Goal: Task Accomplishment & Management: Manage account settings

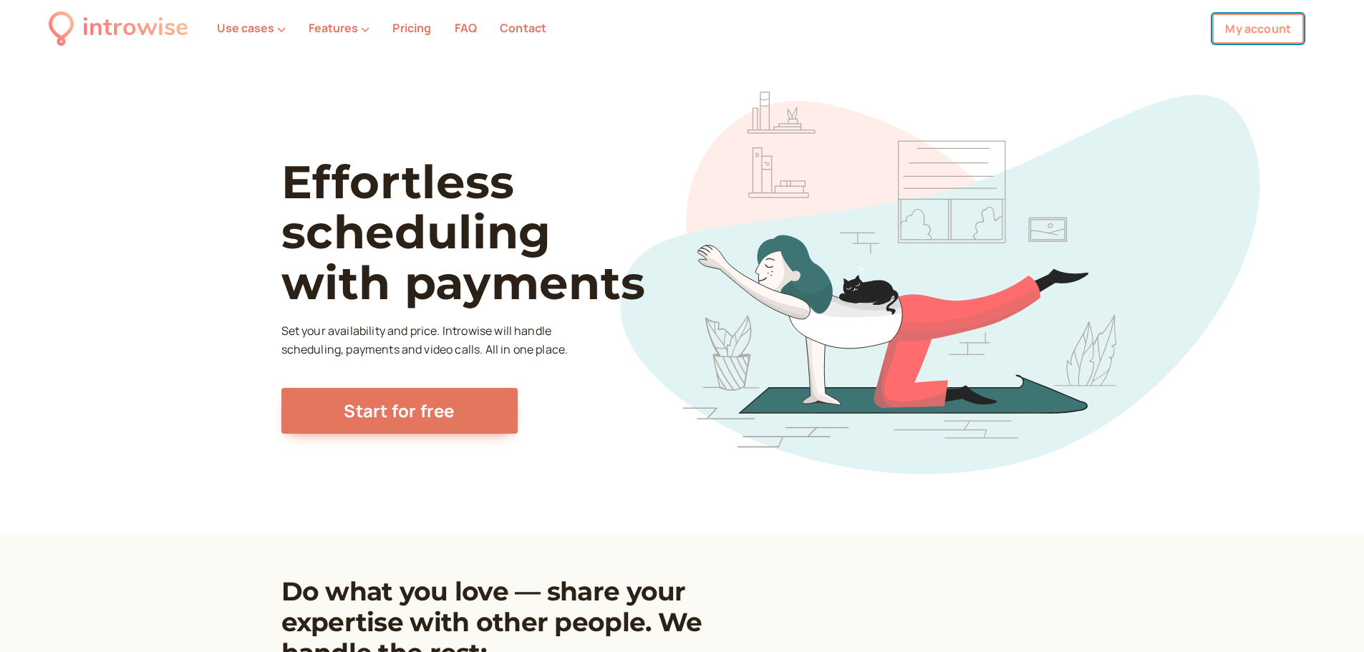
click at [1255, 33] on link "My account" at bounding box center [1258, 29] width 92 height 30
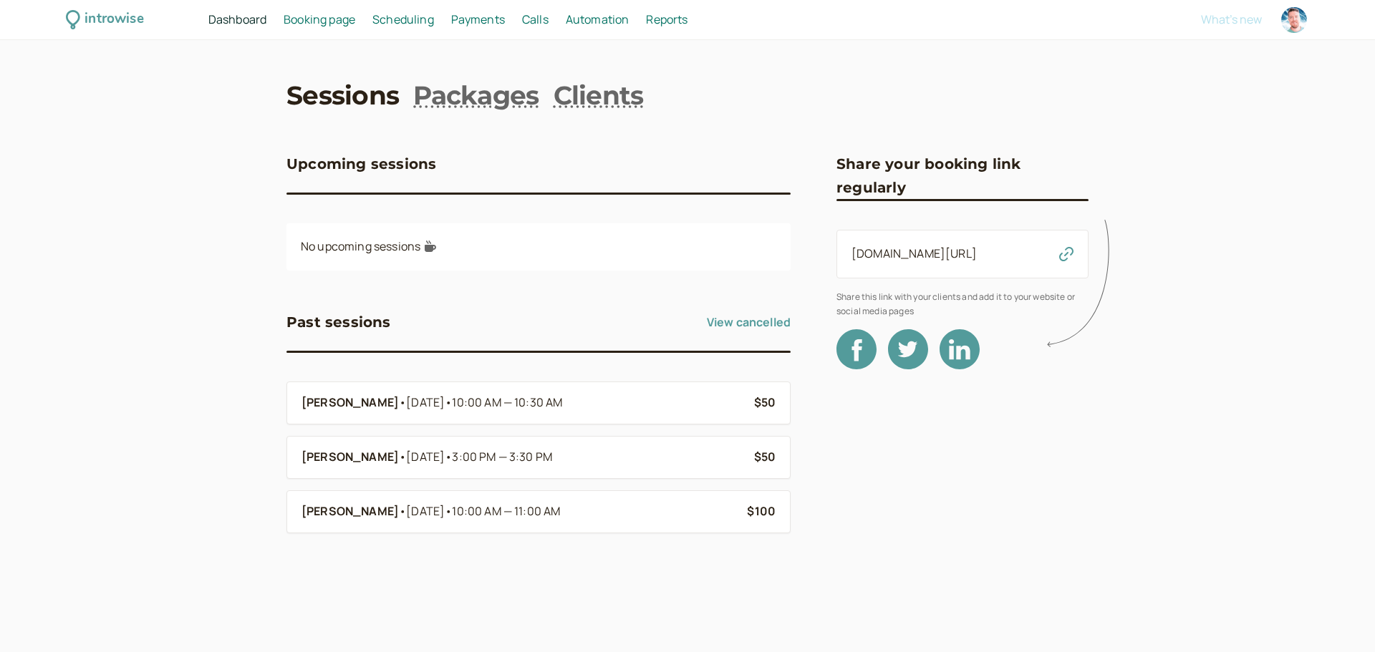
click at [412, 21] on span "Scheduling" at bounding box center [403, 19] width 62 height 16
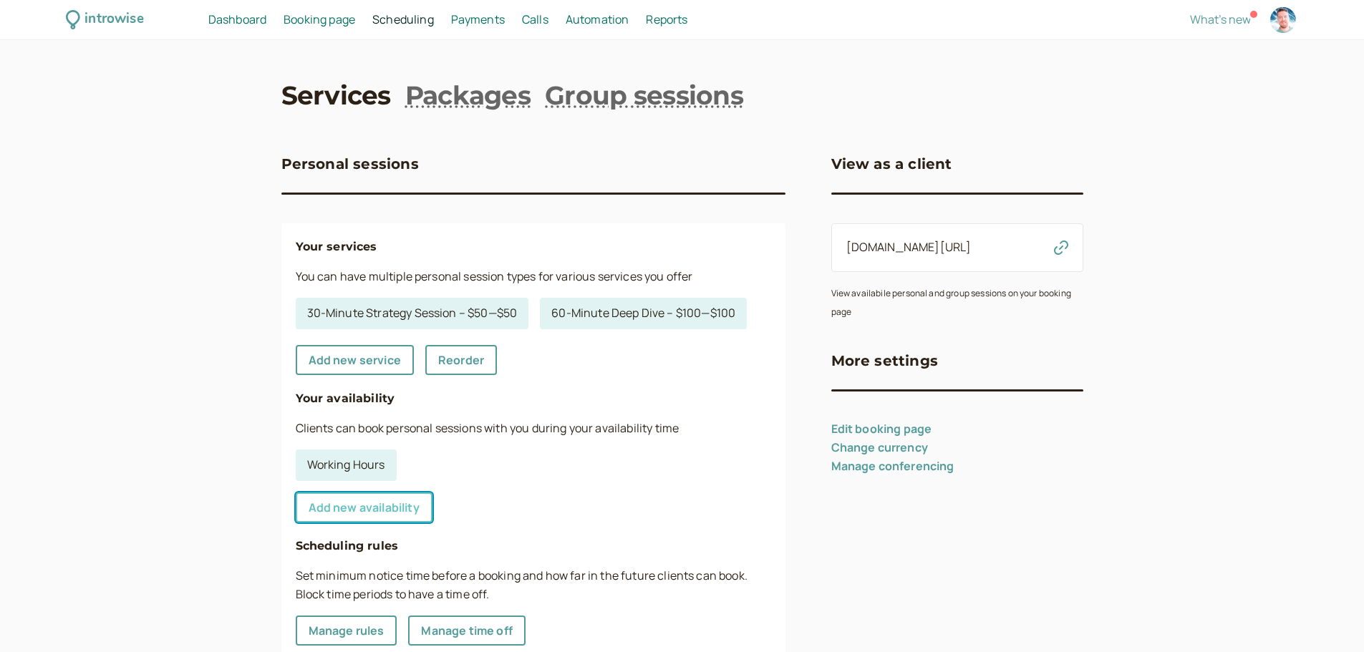
click at [370, 508] on link "Add new availability" at bounding box center [364, 508] width 137 height 30
click at [333, 24] on span "Booking page" at bounding box center [320, 19] width 72 height 16
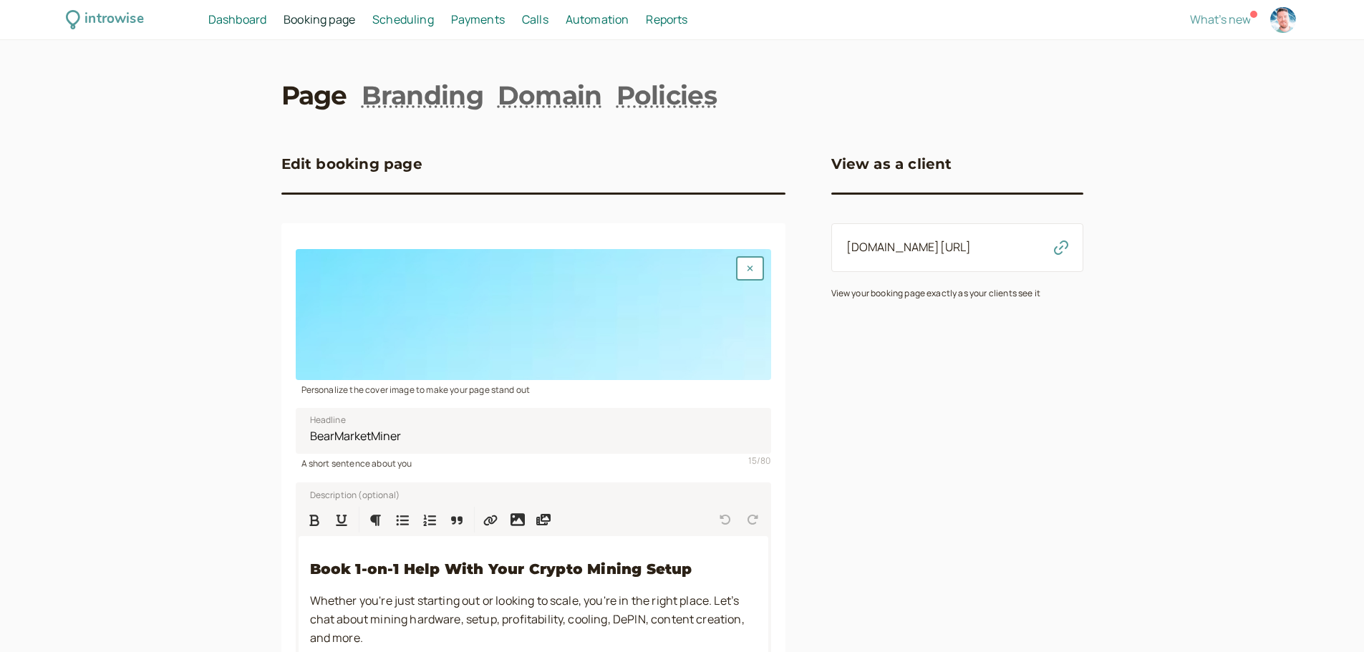
click at [403, 21] on span "Scheduling" at bounding box center [403, 19] width 62 height 16
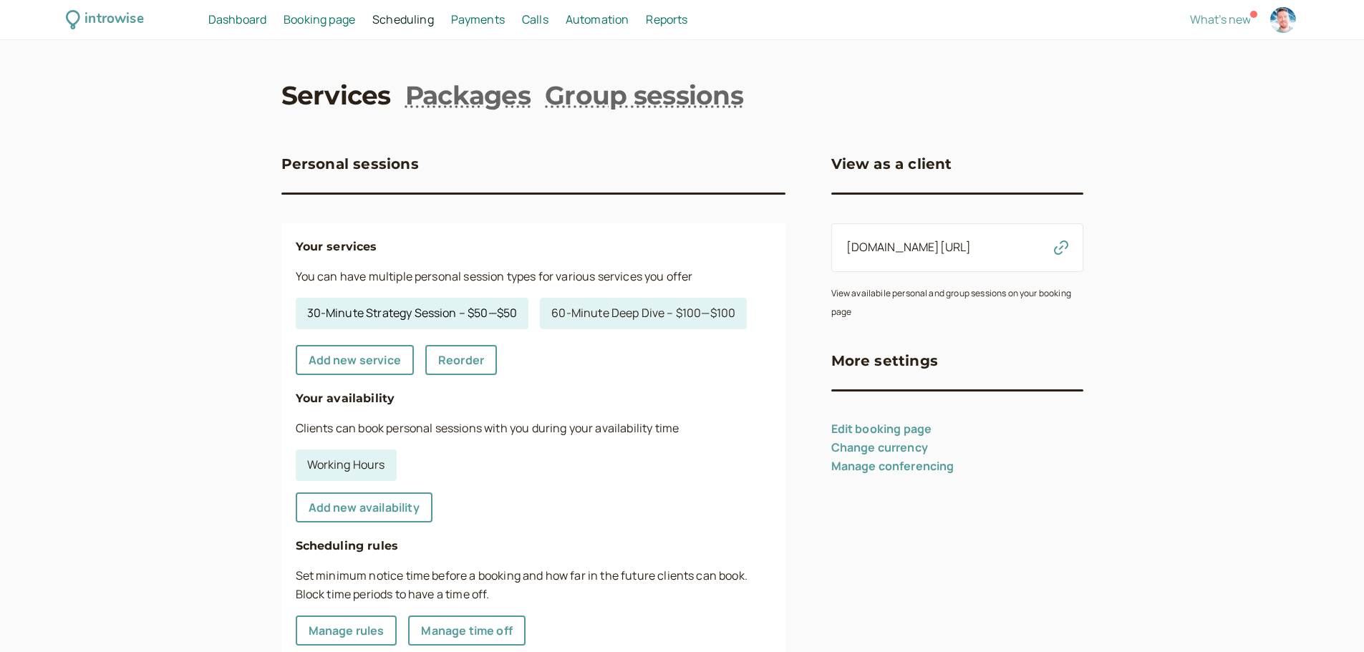
click at [433, 317] on link "30-Minute Strategy Session – $50 — $50" at bounding box center [412, 314] width 233 height 32
select select "30"
click at [329, 21] on span "Booking page" at bounding box center [320, 19] width 72 height 16
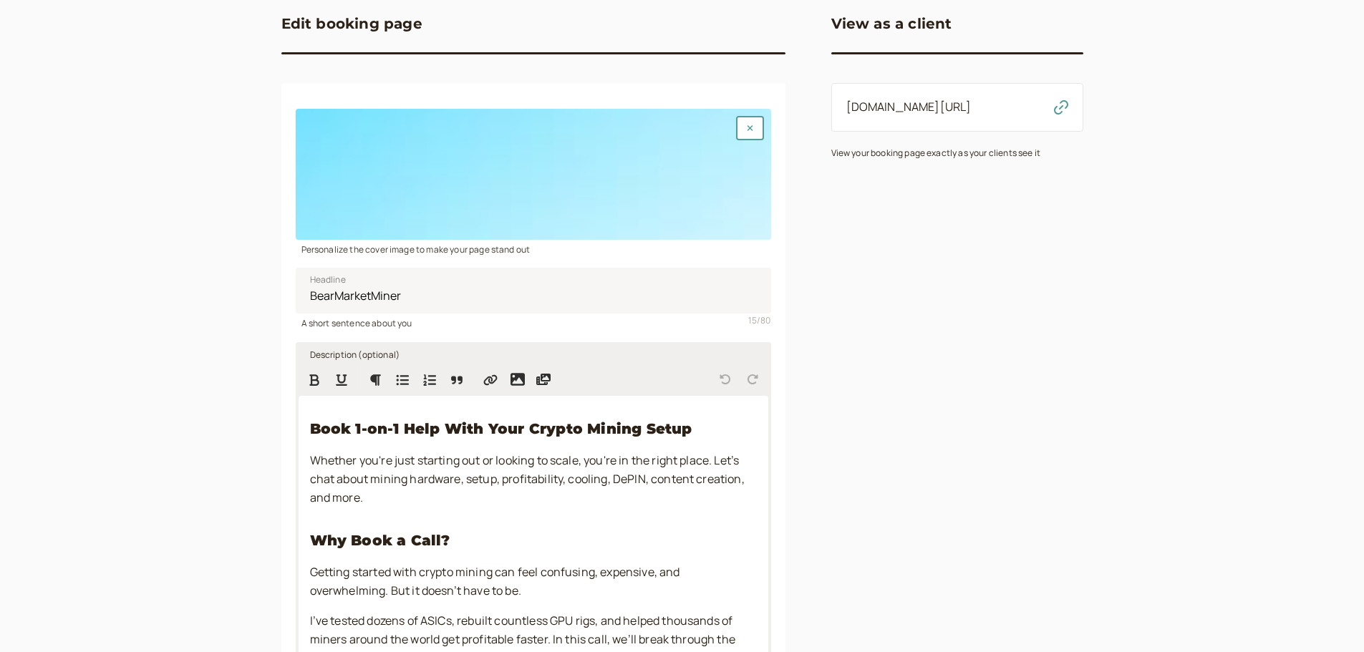
scroll to position [124, 0]
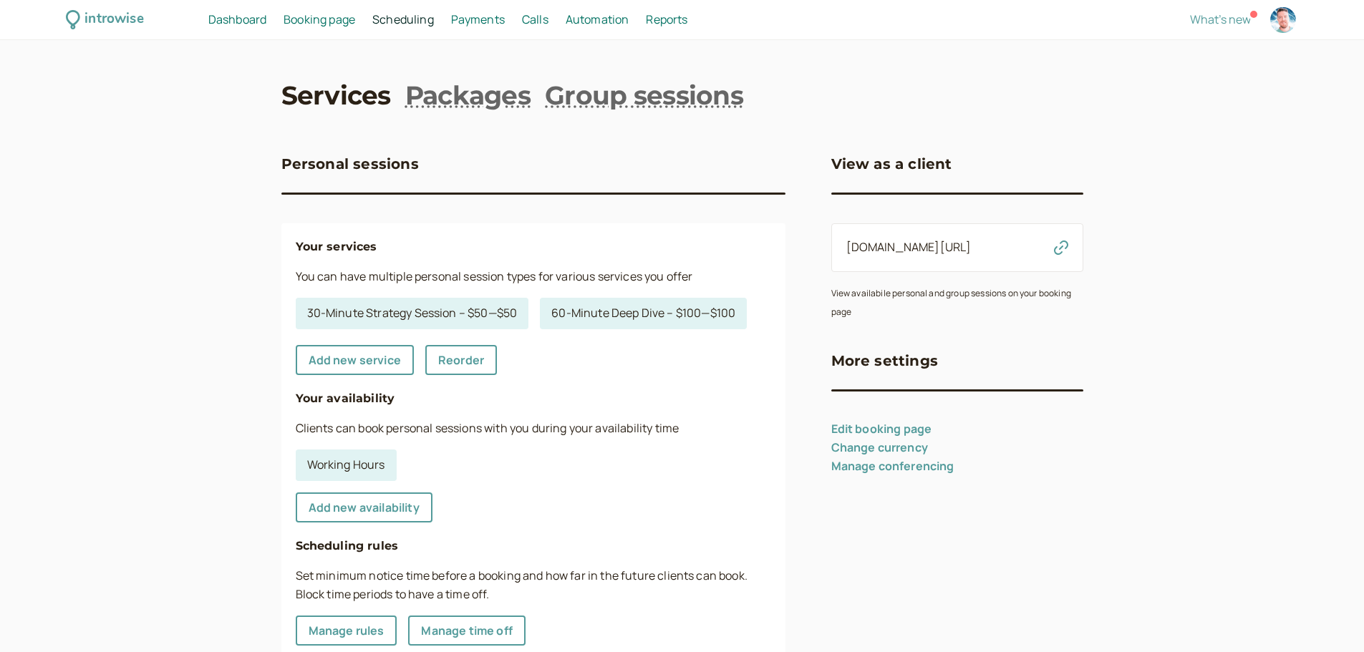
click at [409, 23] on span "Scheduling" at bounding box center [403, 19] width 62 height 16
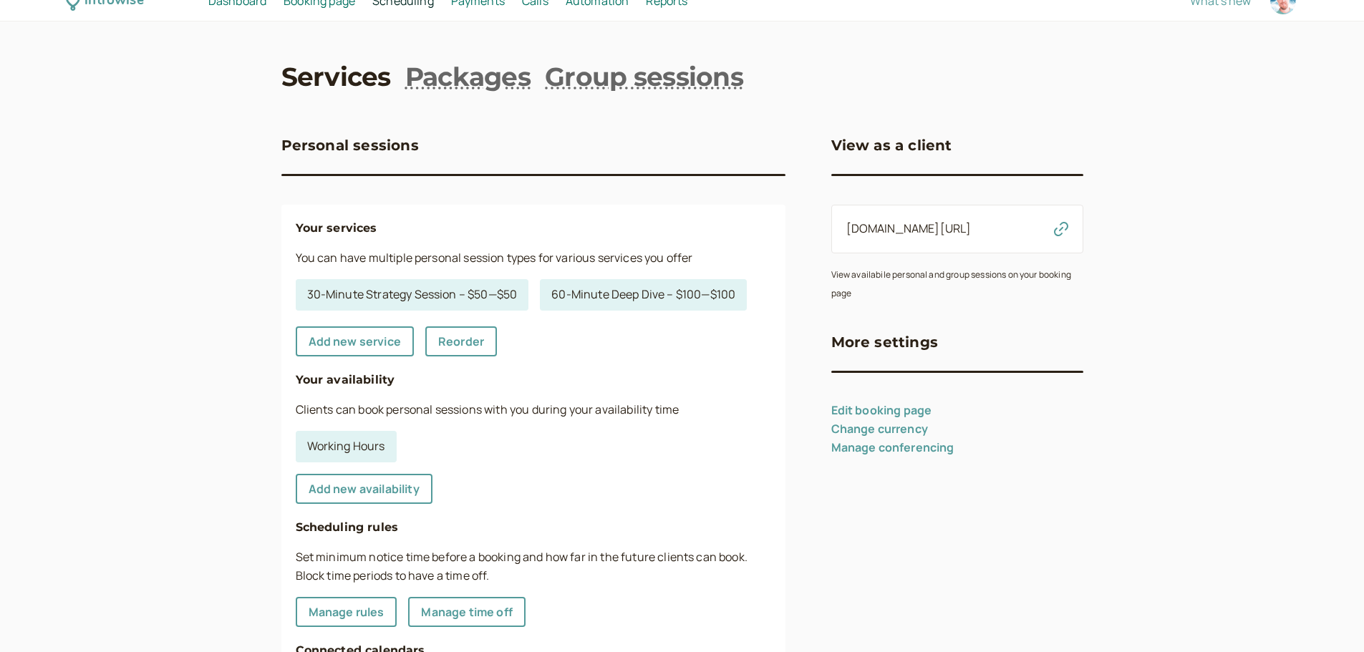
scroll to position [18, 0]
click at [436, 296] on link "30-Minute Strategy Session – $50 — $50" at bounding box center [412, 296] width 233 height 32
select select "30"
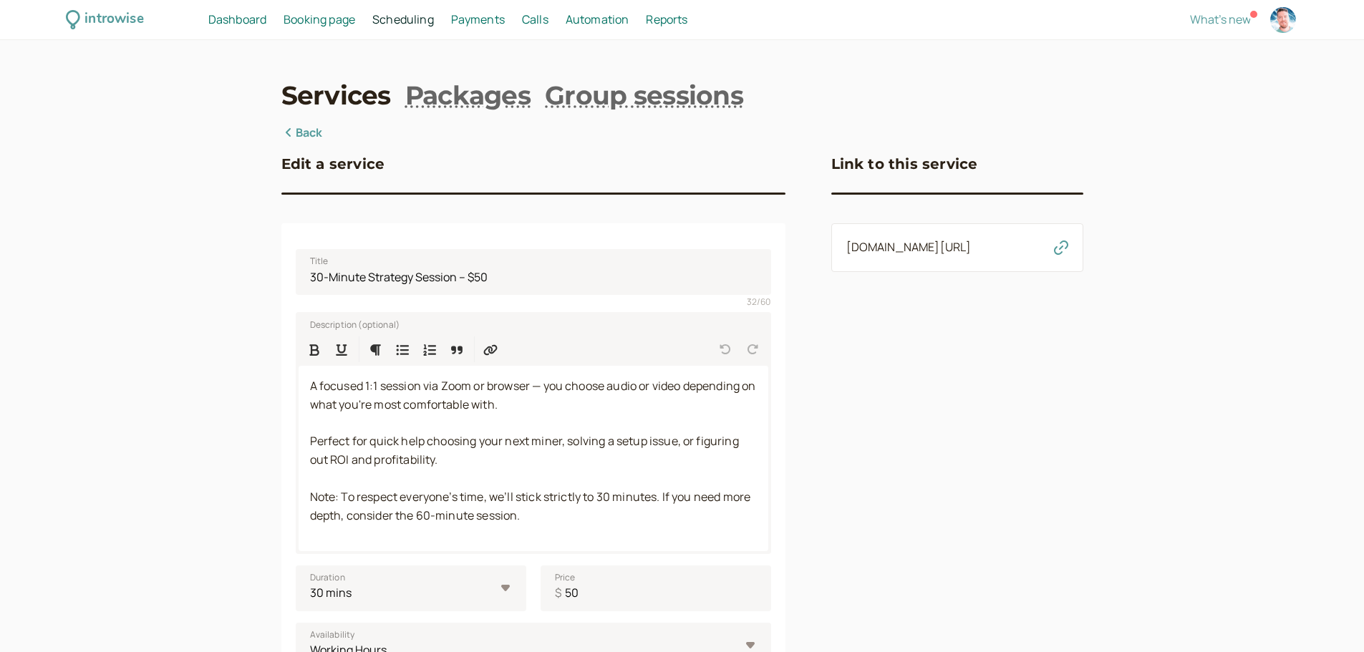
click at [308, 133] on link "Back" at bounding box center [302, 133] width 42 height 19
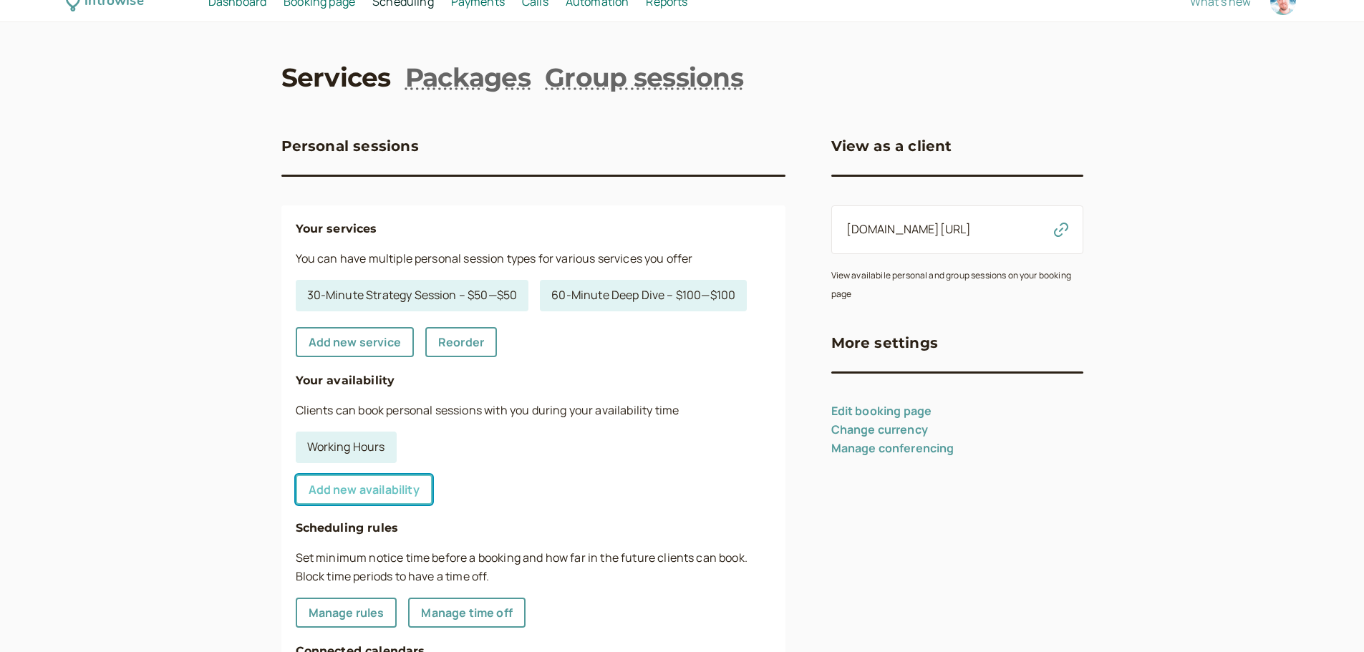
click at [394, 494] on link "Add new availability" at bounding box center [364, 490] width 137 height 30
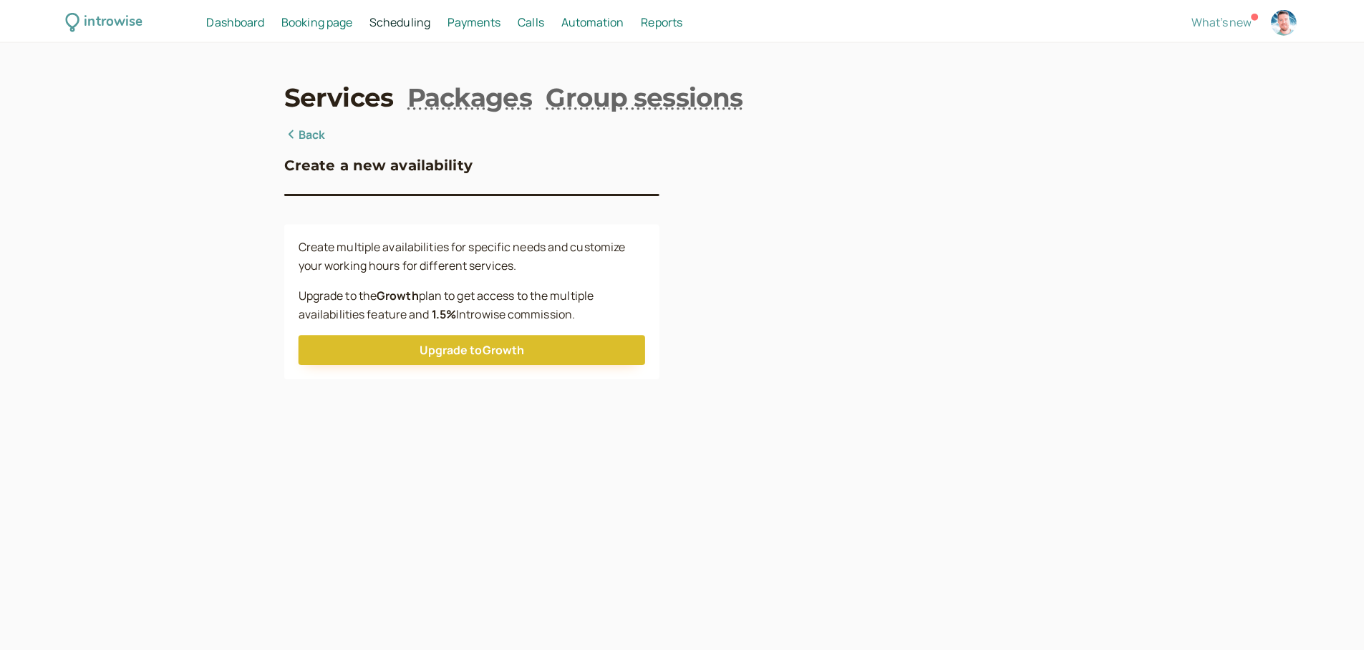
scroll to position [18, 0]
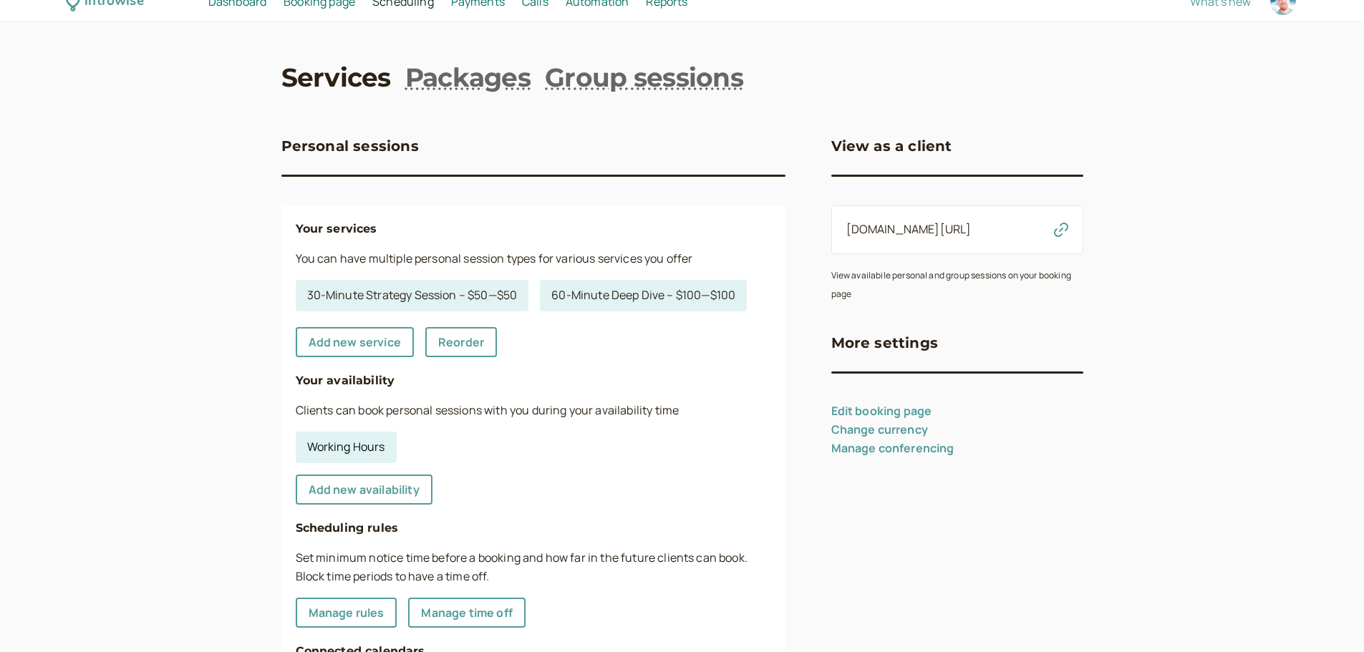
click at [369, 444] on link "Working Hours" at bounding box center [346, 448] width 101 height 32
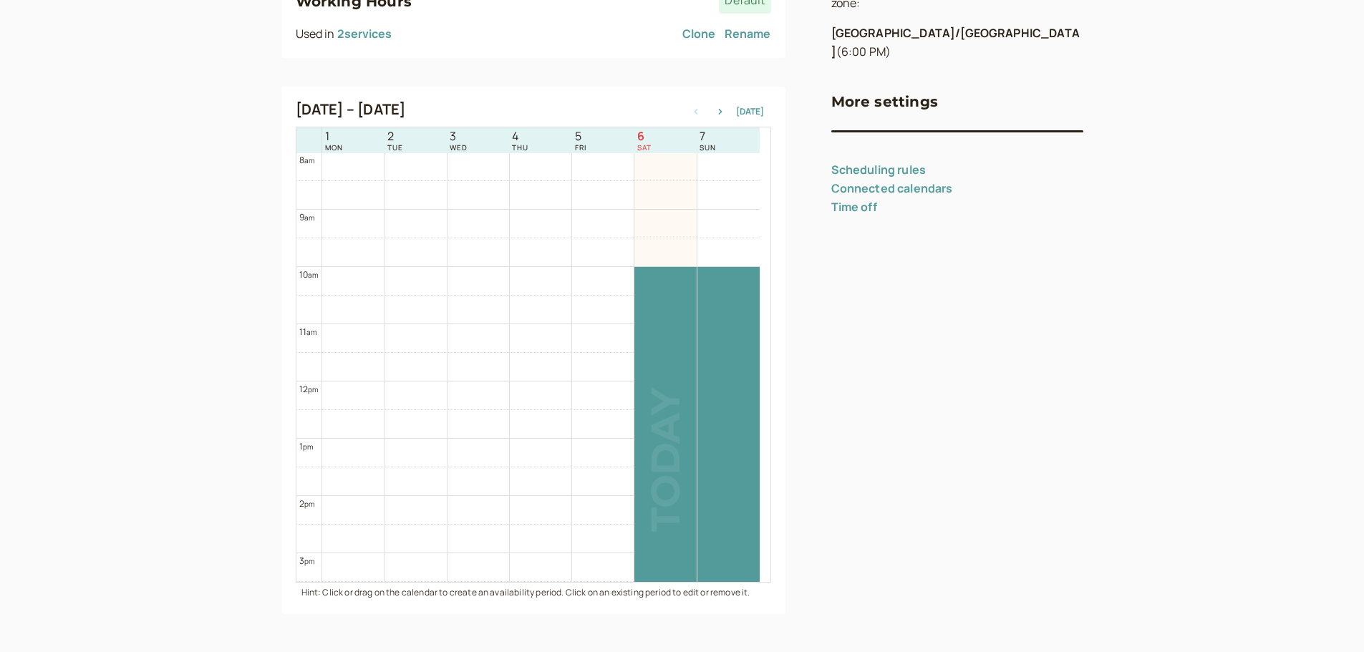
scroll to position [250, 0]
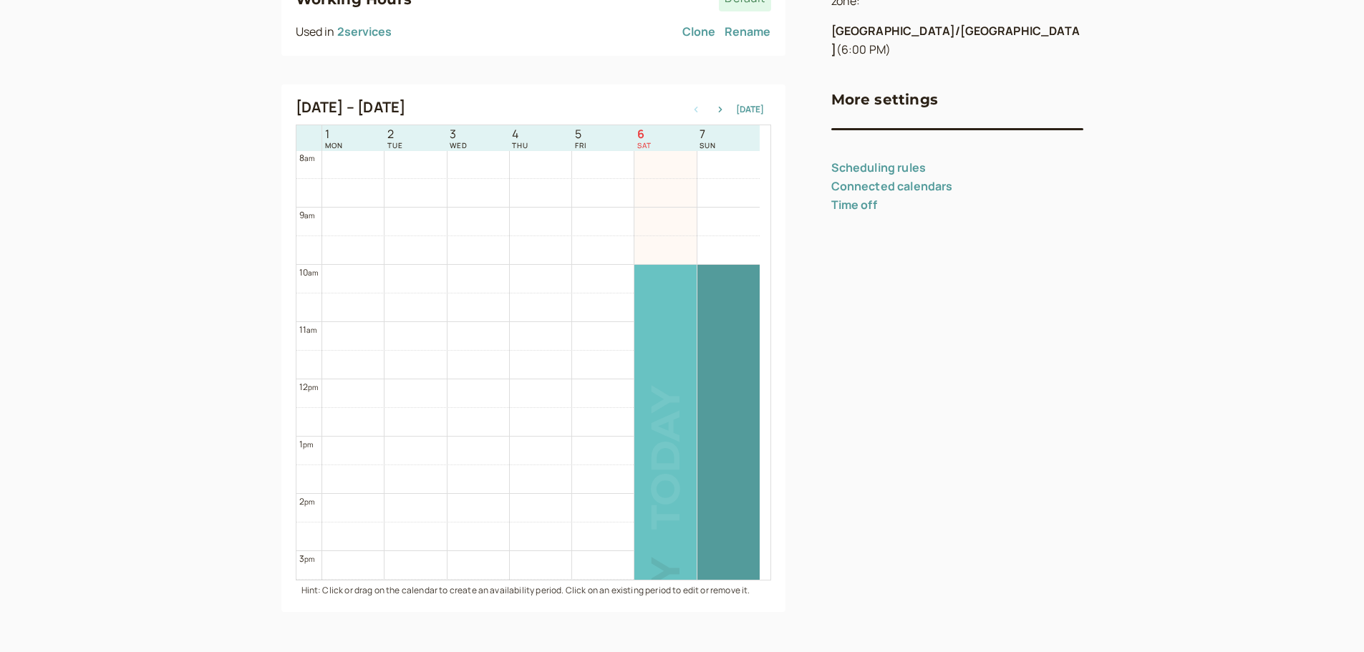
click at [666, 269] on div at bounding box center [665, 436] width 62 height 343
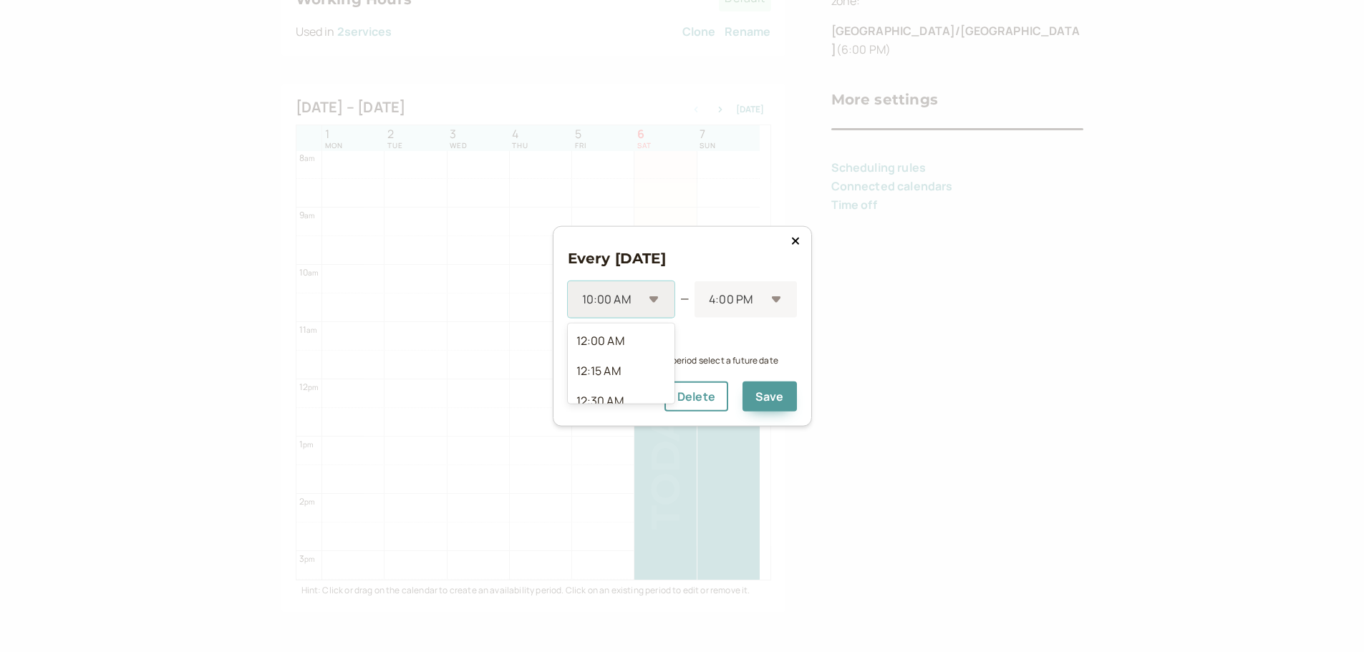
click at [657, 299] on div "10:00 AM" at bounding box center [621, 299] width 107 height 37
click at [627, 380] on div "11:00 AM" at bounding box center [621, 376] width 107 height 30
click at [574, 341] on icon at bounding box center [577, 339] width 16 height 16
click at [775, 401] on button "Save" at bounding box center [770, 397] width 54 height 30
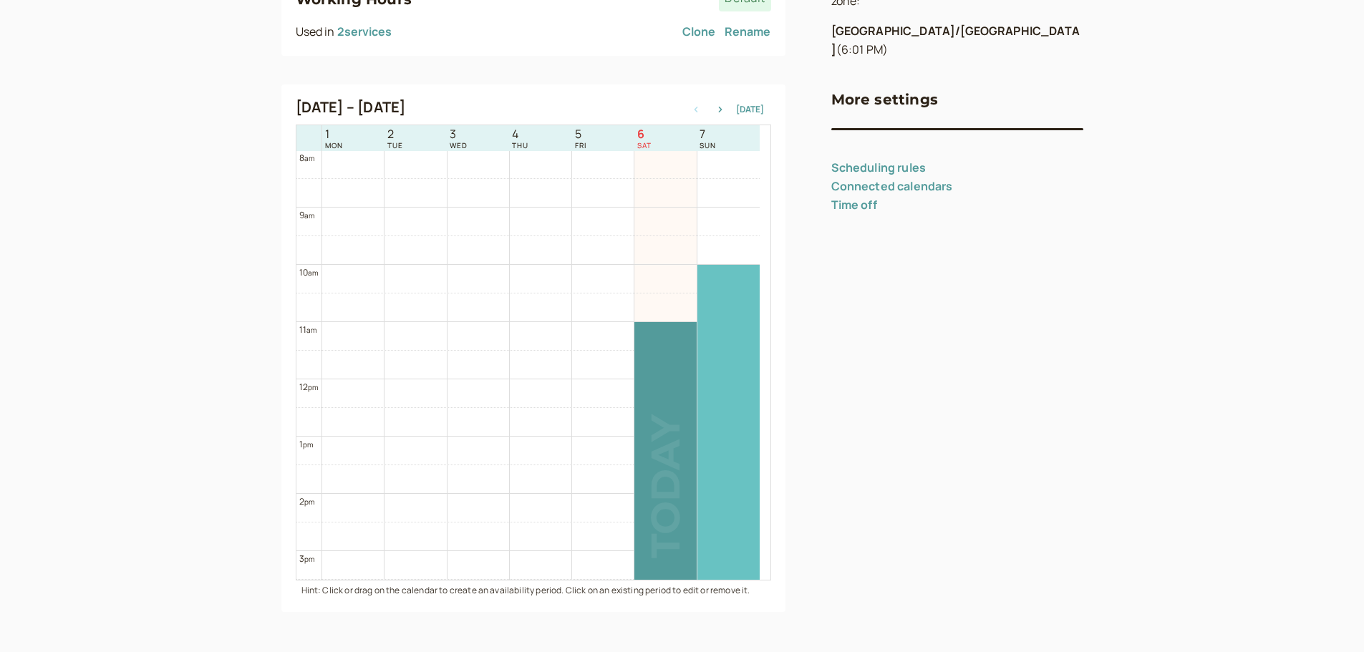
click at [727, 278] on div at bounding box center [728, 436] width 62 height 343
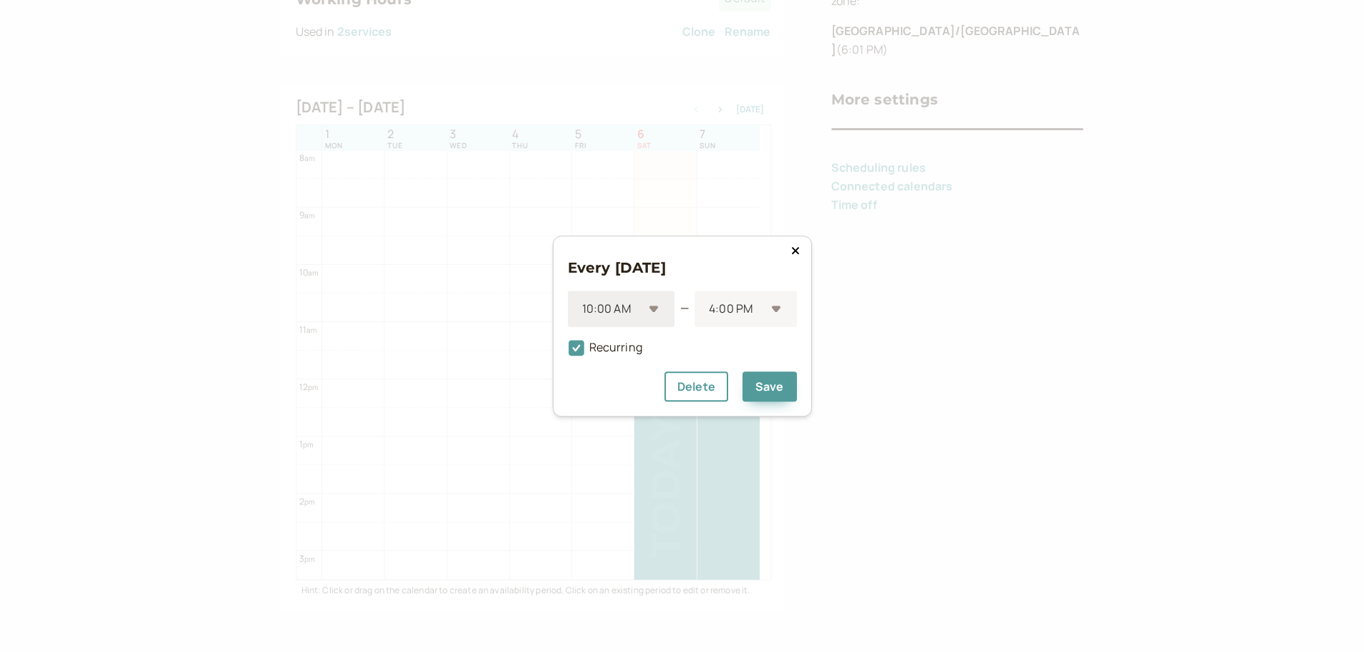
click at [660, 304] on div "10:00 AM" at bounding box center [621, 309] width 107 height 37
click at [624, 368] on div "11:00 AM" at bounding box center [621, 365] width 107 height 30
click at [765, 390] on button "Save" at bounding box center [770, 387] width 54 height 30
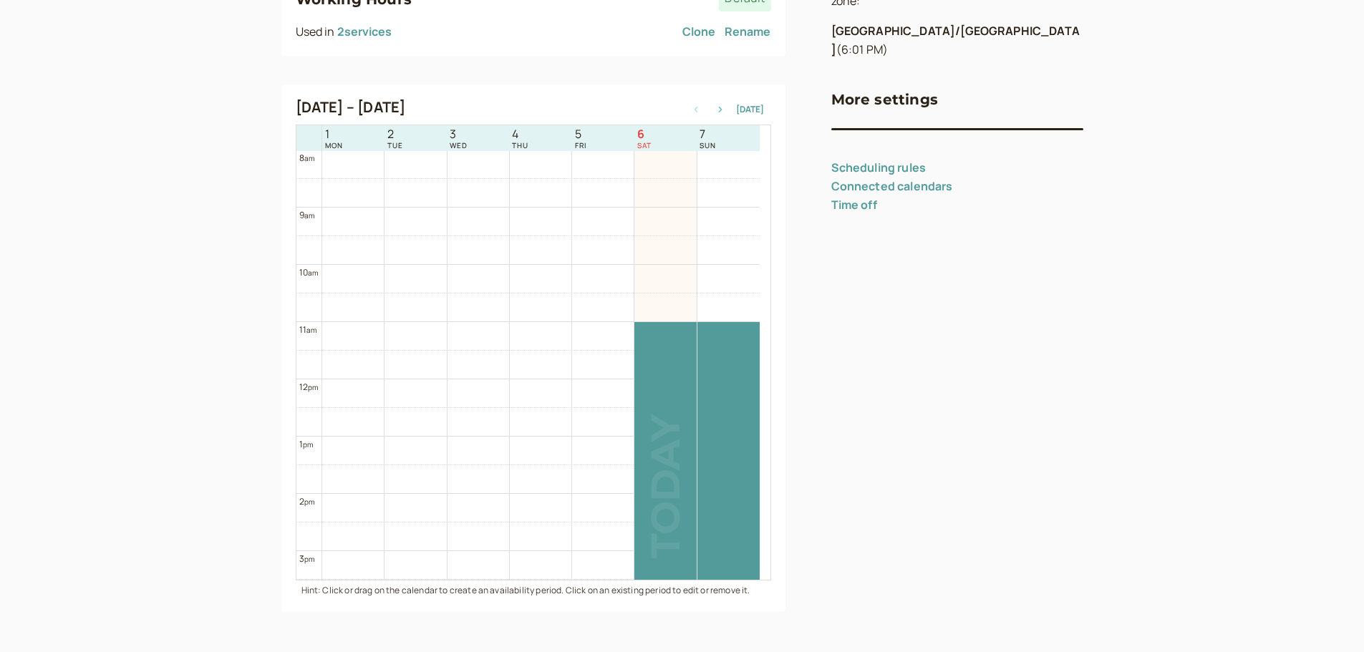
click at [722, 110] on icon "button" at bounding box center [720, 110] width 4 height 6
click at [697, 110] on icon "button" at bounding box center [696, 110] width 4 height 6
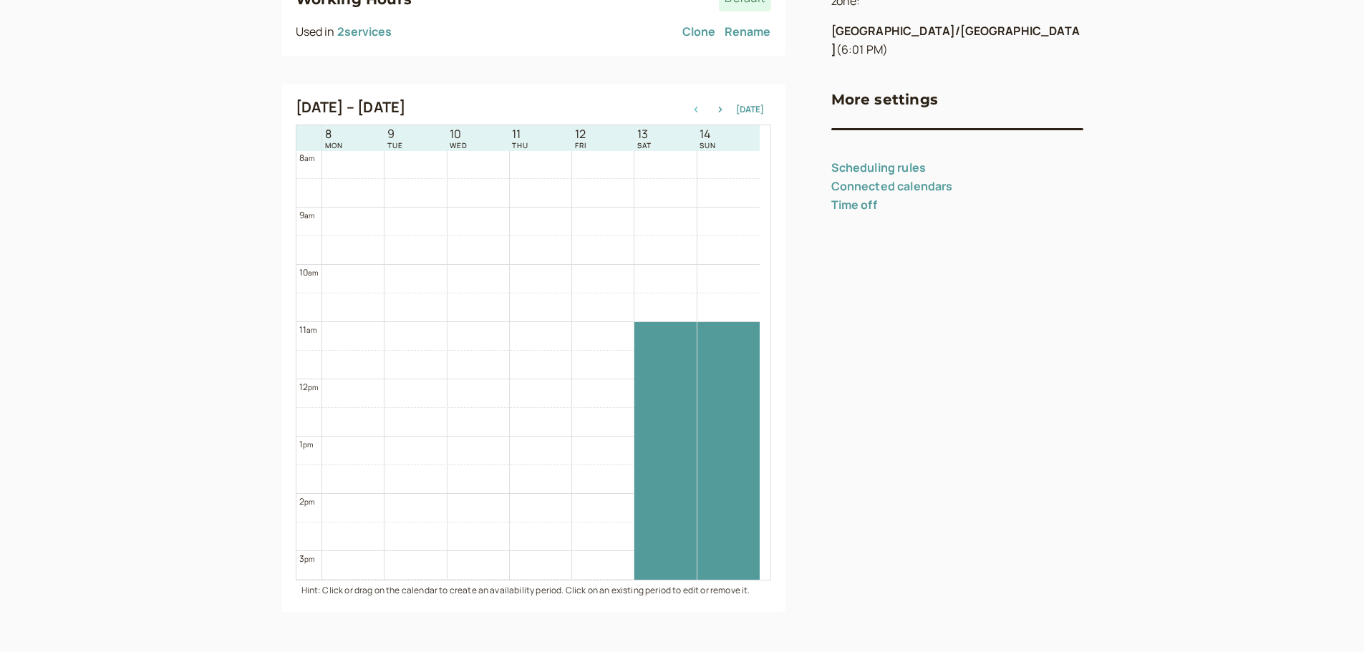
click at [697, 110] on icon "button" at bounding box center [696, 110] width 4 height 6
click at [728, 110] on icon "button" at bounding box center [720, 110] width 17 height 6
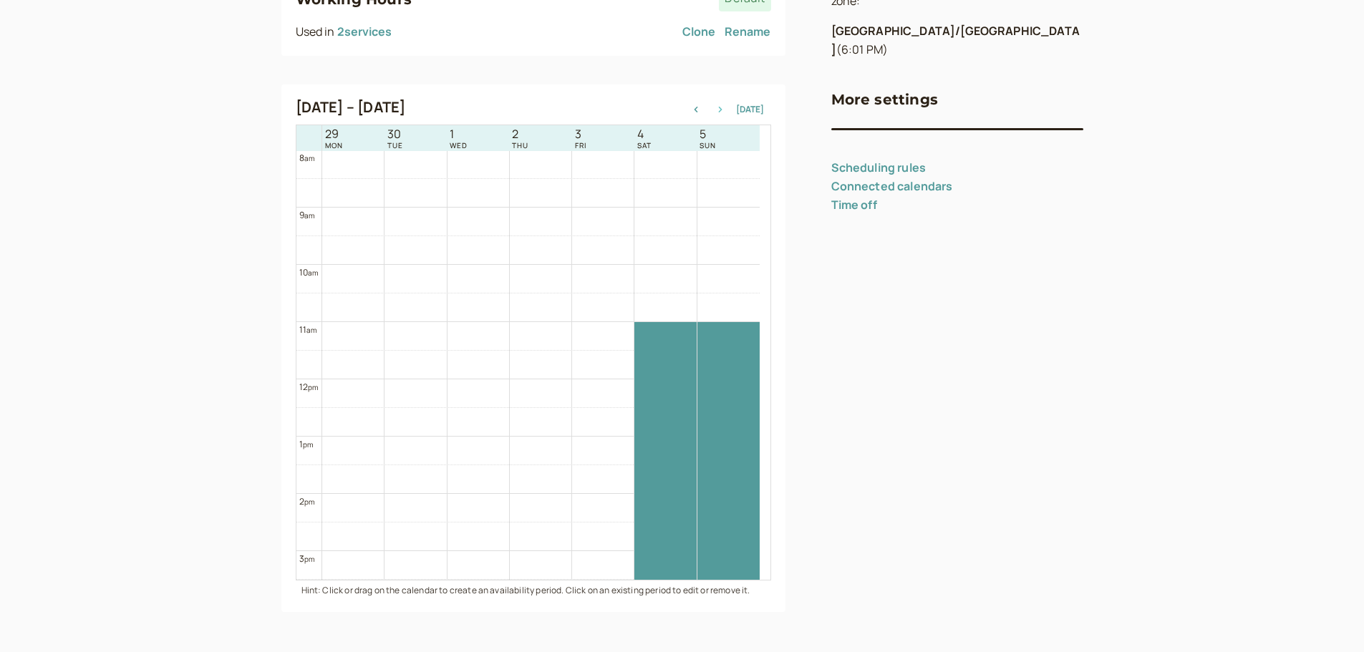
click at [728, 110] on icon "button" at bounding box center [720, 110] width 17 height 6
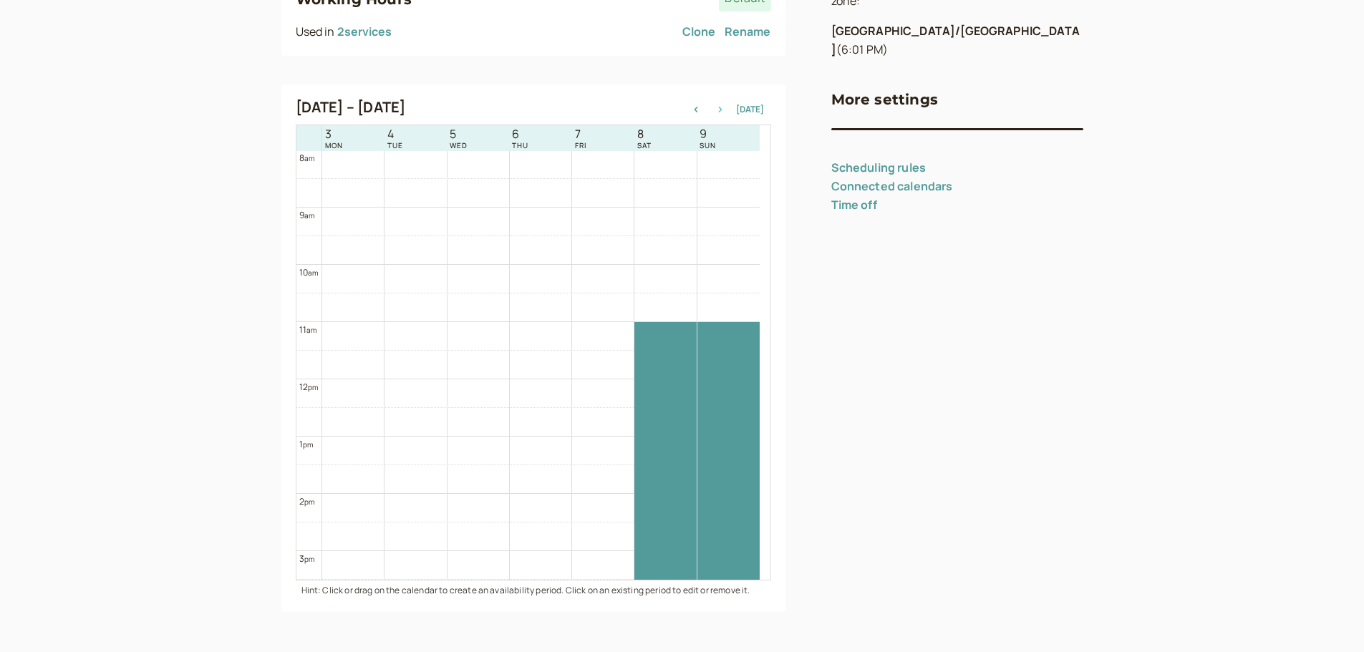
click at [728, 110] on icon "button" at bounding box center [720, 110] width 17 height 6
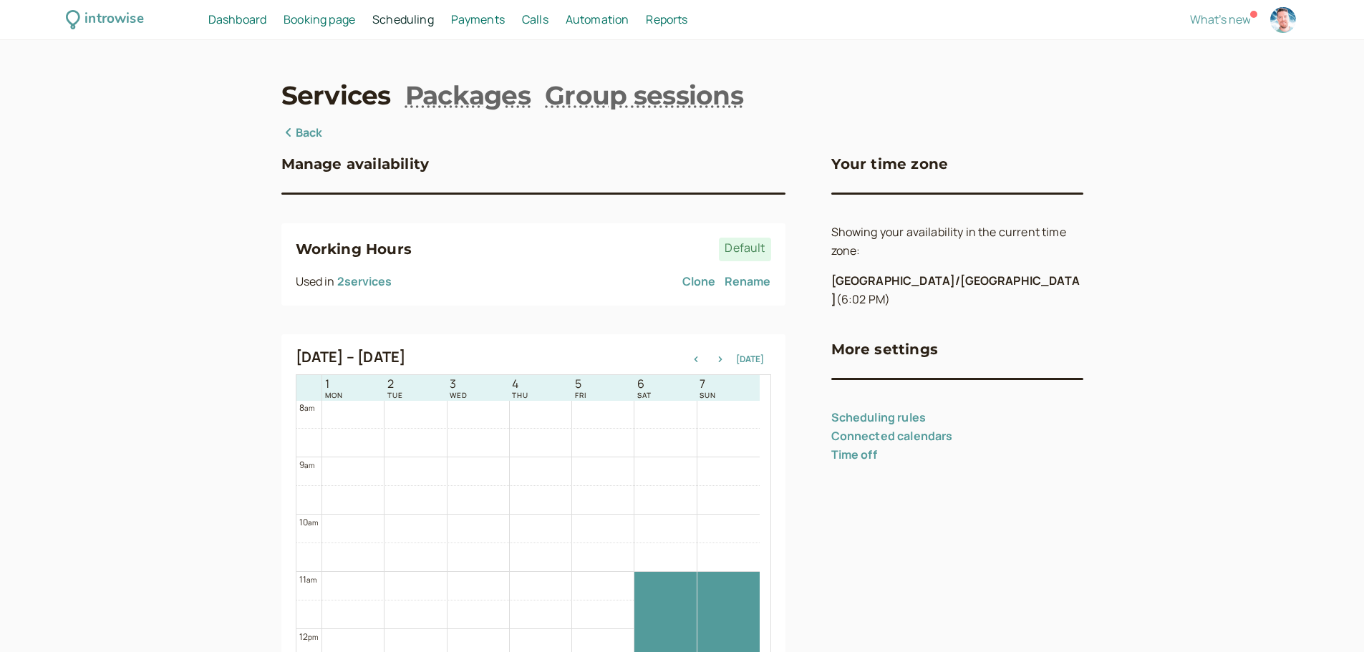
click at [927, 428] on link "Connected calendars" at bounding box center [892, 436] width 122 height 16
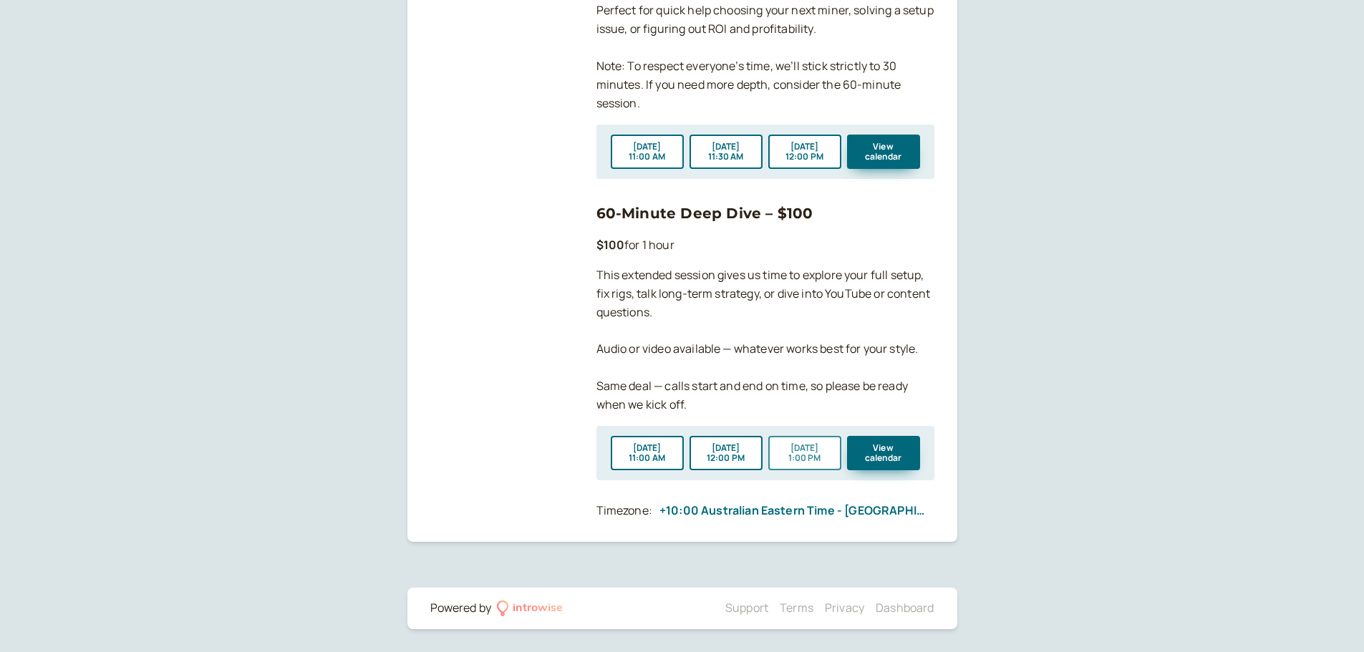
scroll to position [1293, 0]
click at [902, 158] on button "View calendar" at bounding box center [883, 152] width 73 height 34
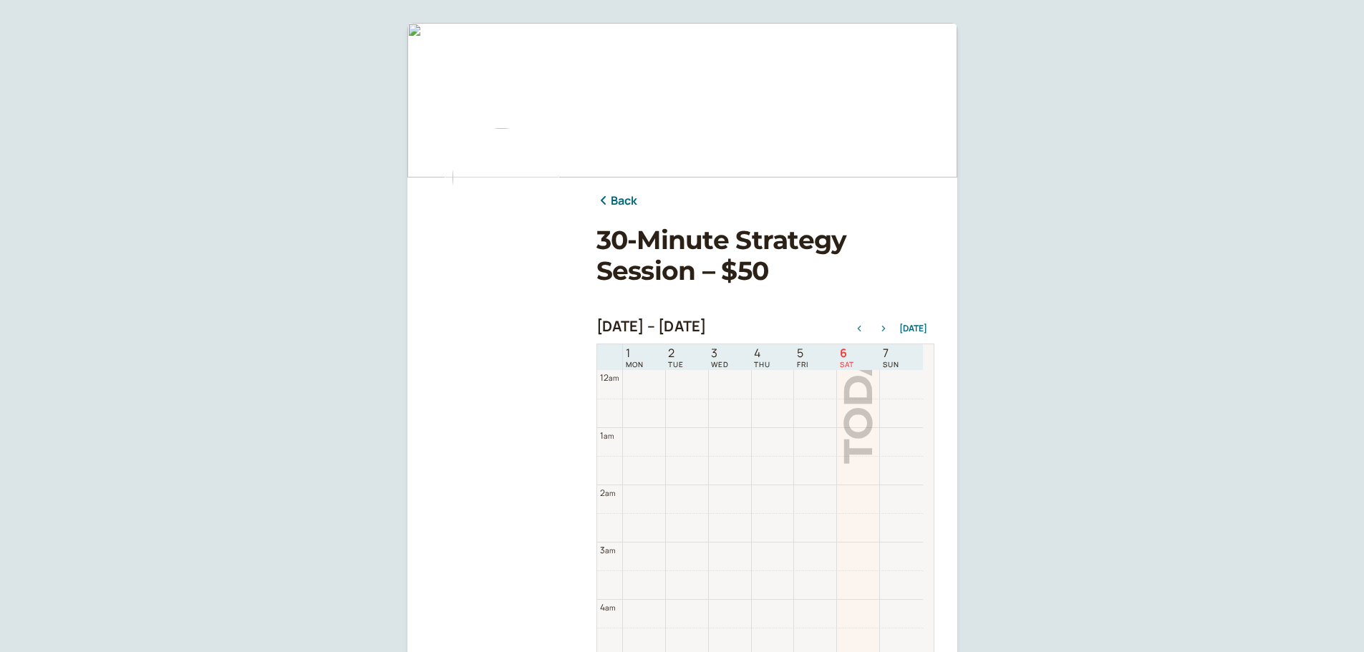
scroll to position [459, 0]
click at [885, 330] on icon "button" at bounding box center [883, 329] width 4 height 6
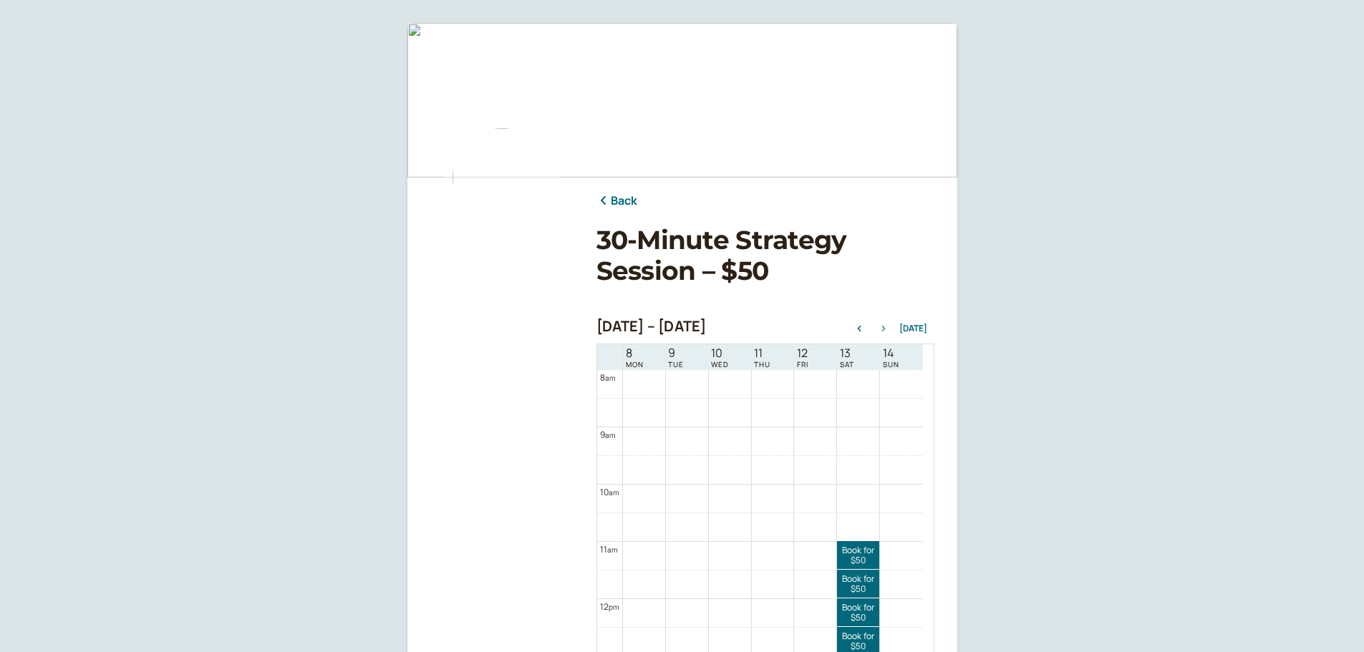
click at [885, 329] on icon "button" at bounding box center [883, 329] width 4 height 6
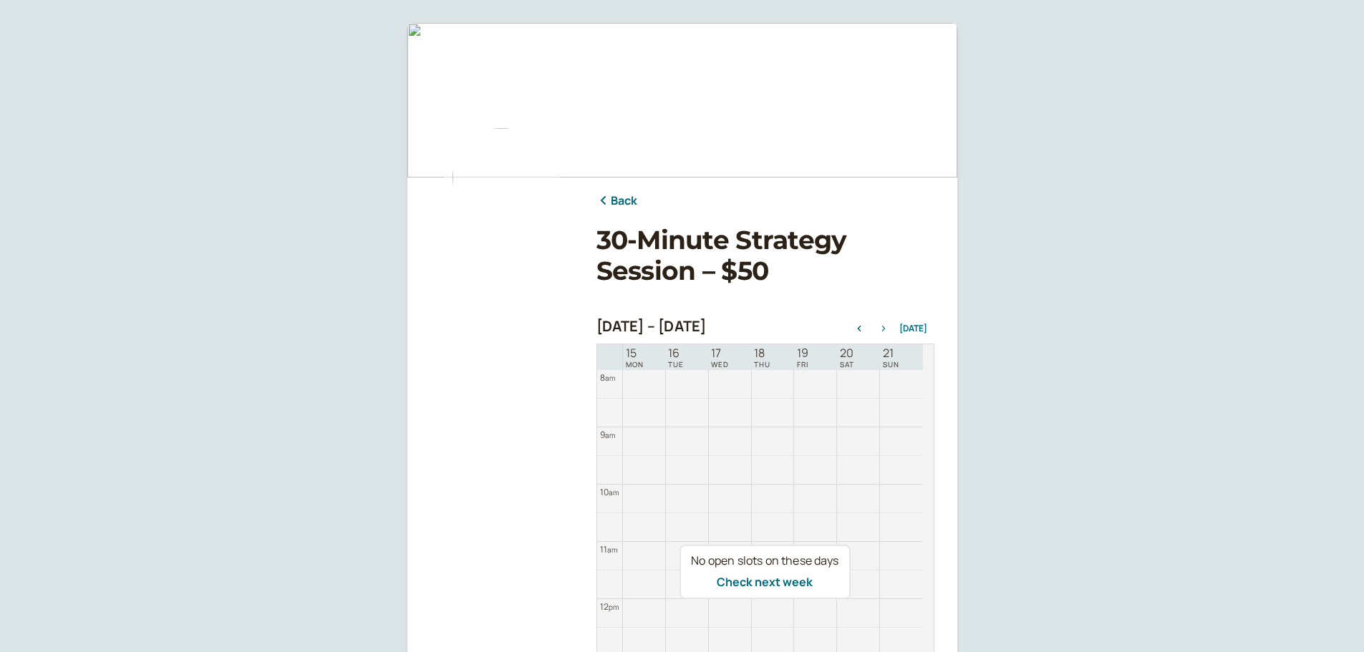
click at [885, 329] on icon "button" at bounding box center [883, 329] width 4 height 6
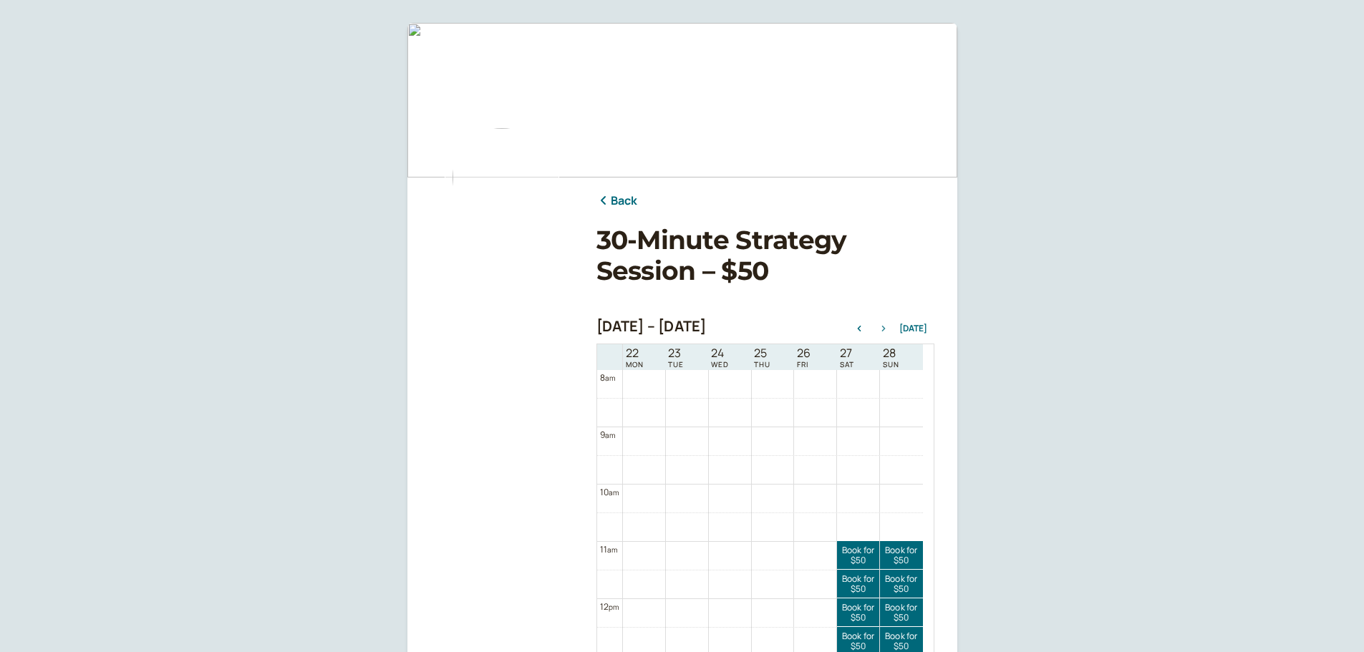
click at [885, 329] on icon "button" at bounding box center [883, 329] width 4 height 6
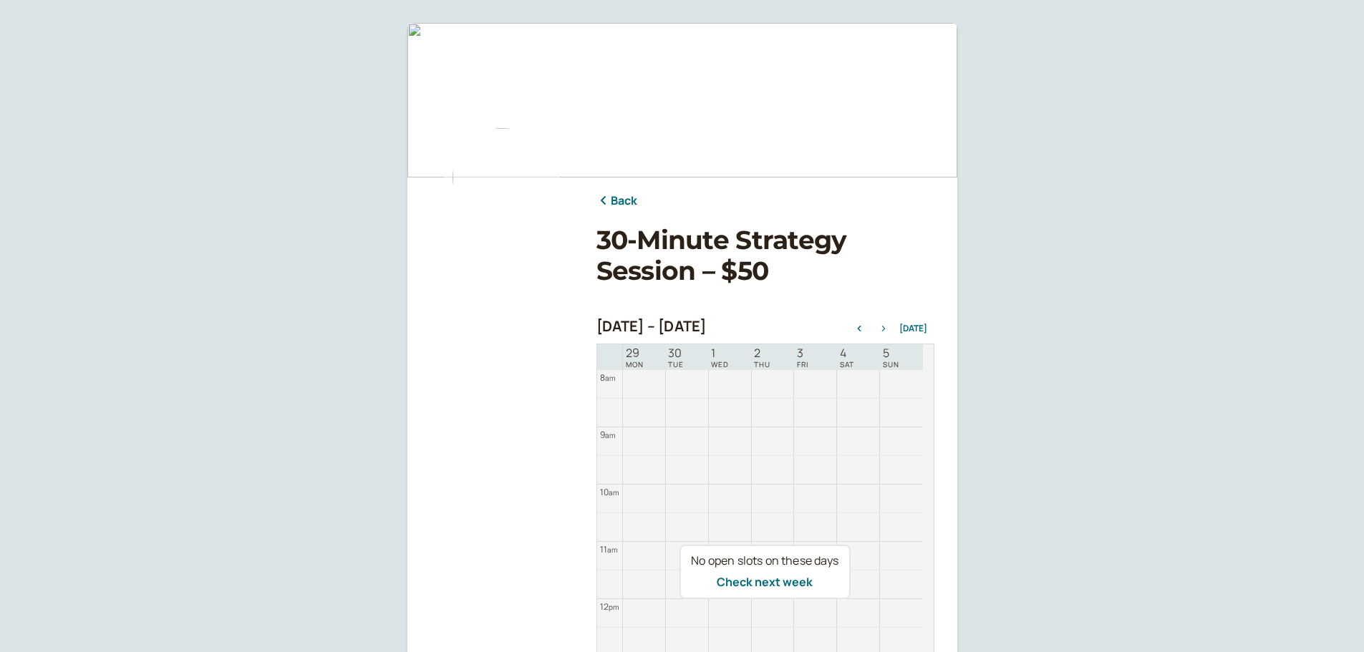
click at [885, 329] on icon "button" at bounding box center [883, 329] width 4 height 6
click at [887, 329] on icon "button" at bounding box center [883, 329] width 17 height 6
click at [883, 329] on icon "button" at bounding box center [883, 329] width 17 height 6
click at [622, 203] on link "Back" at bounding box center [617, 201] width 42 height 19
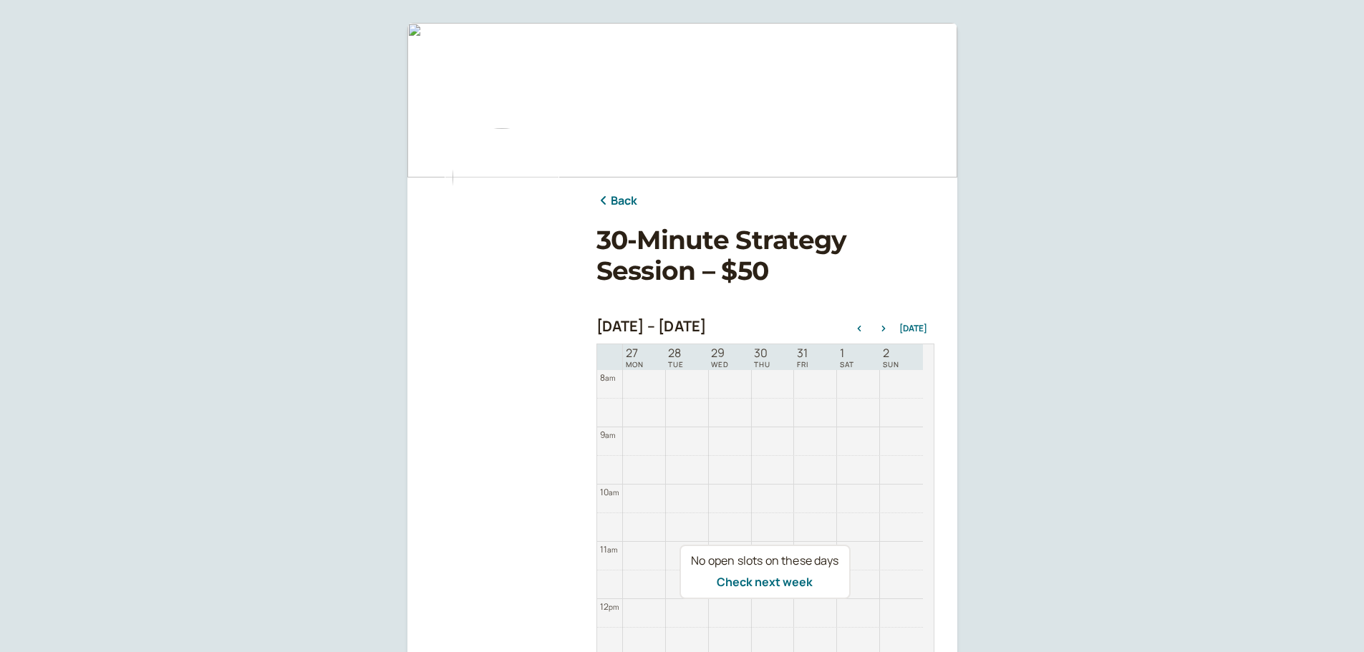
scroll to position [1293, 0]
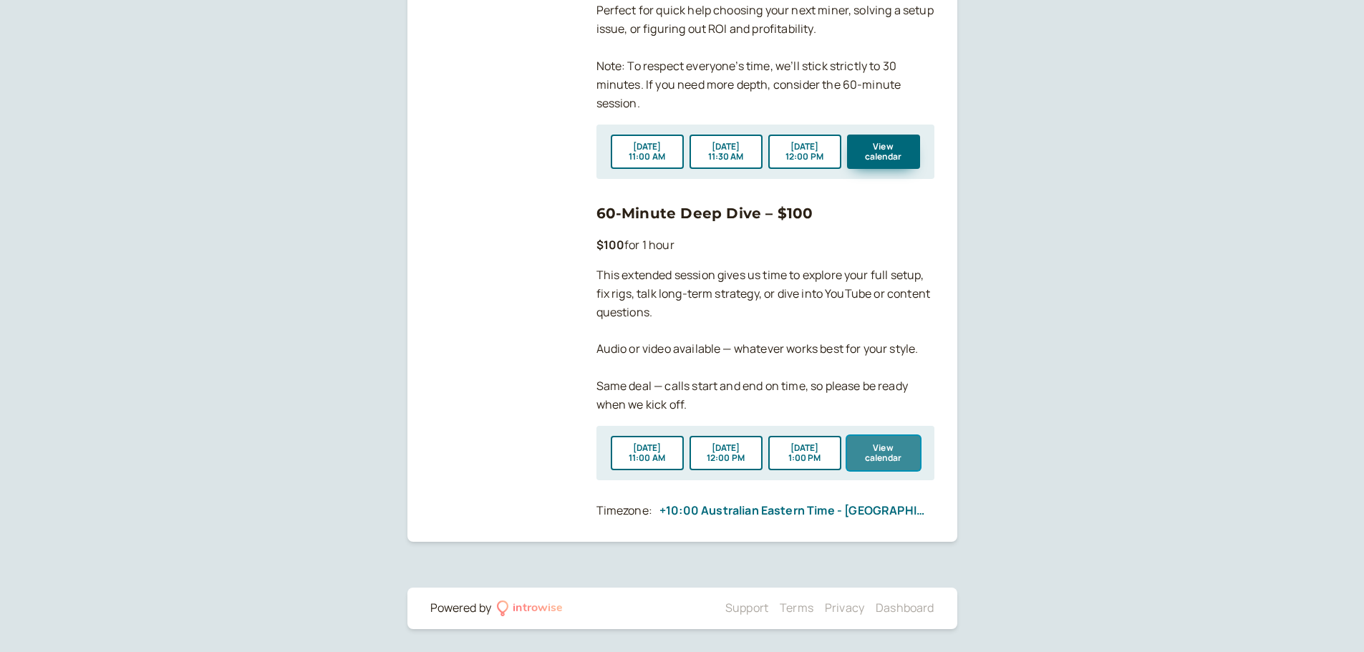
click at [892, 454] on button "View calendar" at bounding box center [883, 453] width 73 height 34
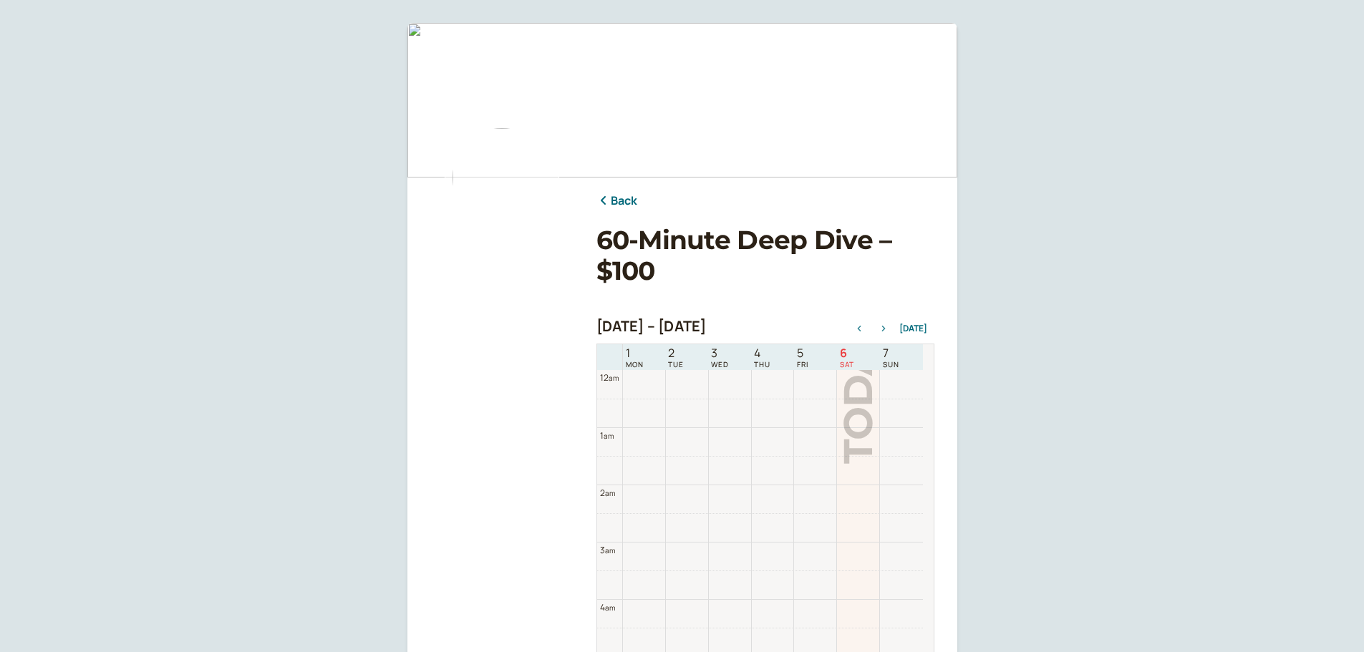
scroll to position [459, 0]
click at [891, 329] on icon "button" at bounding box center [883, 329] width 17 height 6
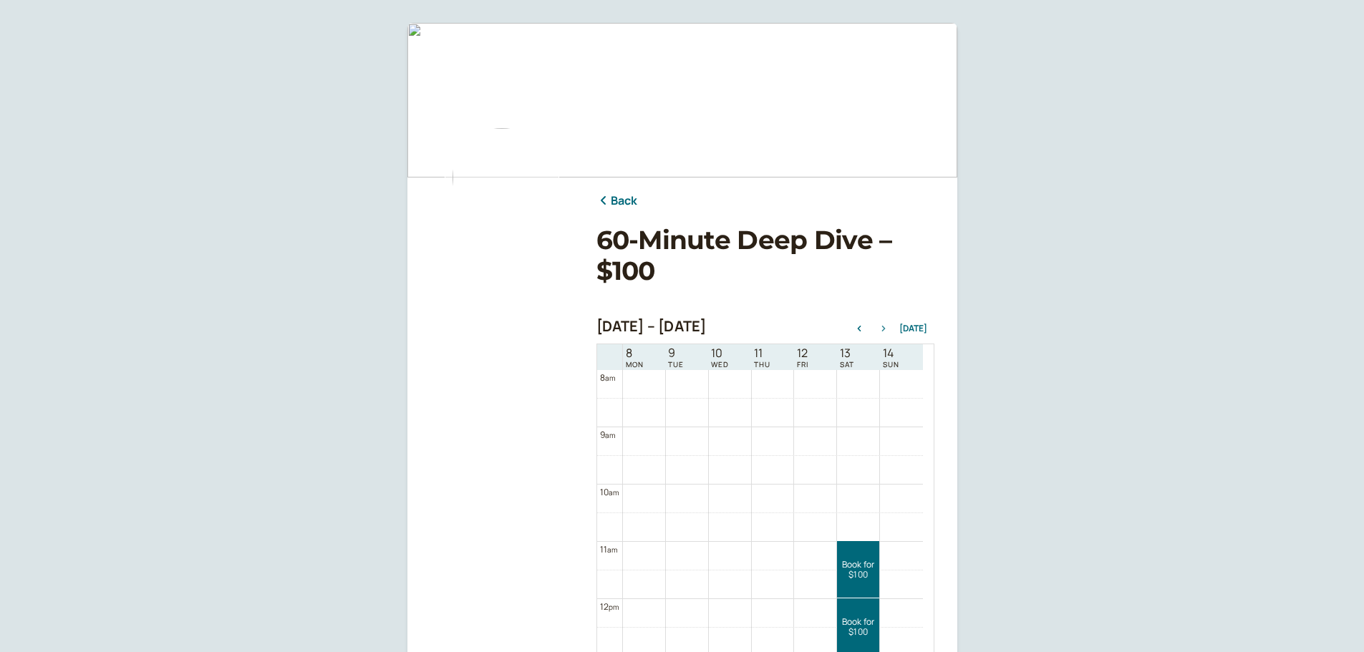
click at [885, 329] on icon "button" at bounding box center [883, 329] width 4 height 6
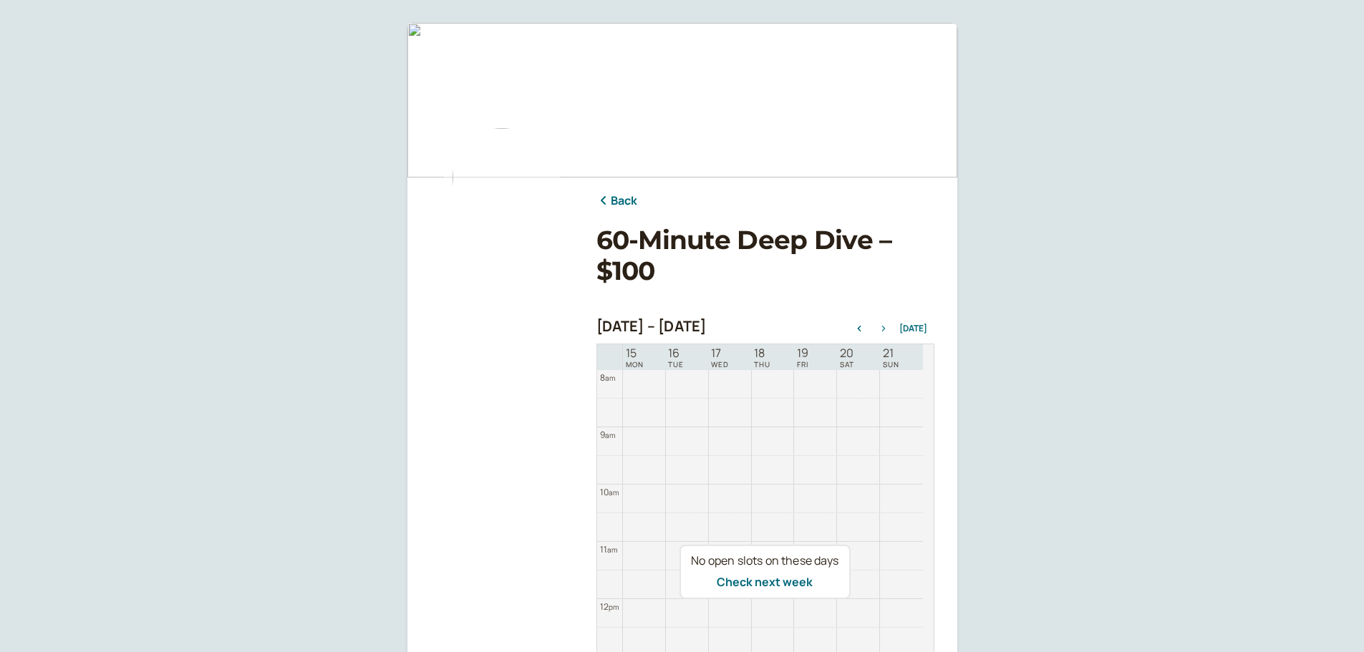
click at [885, 329] on icon "button" at bounding box center [883, 329] width 4 height 6
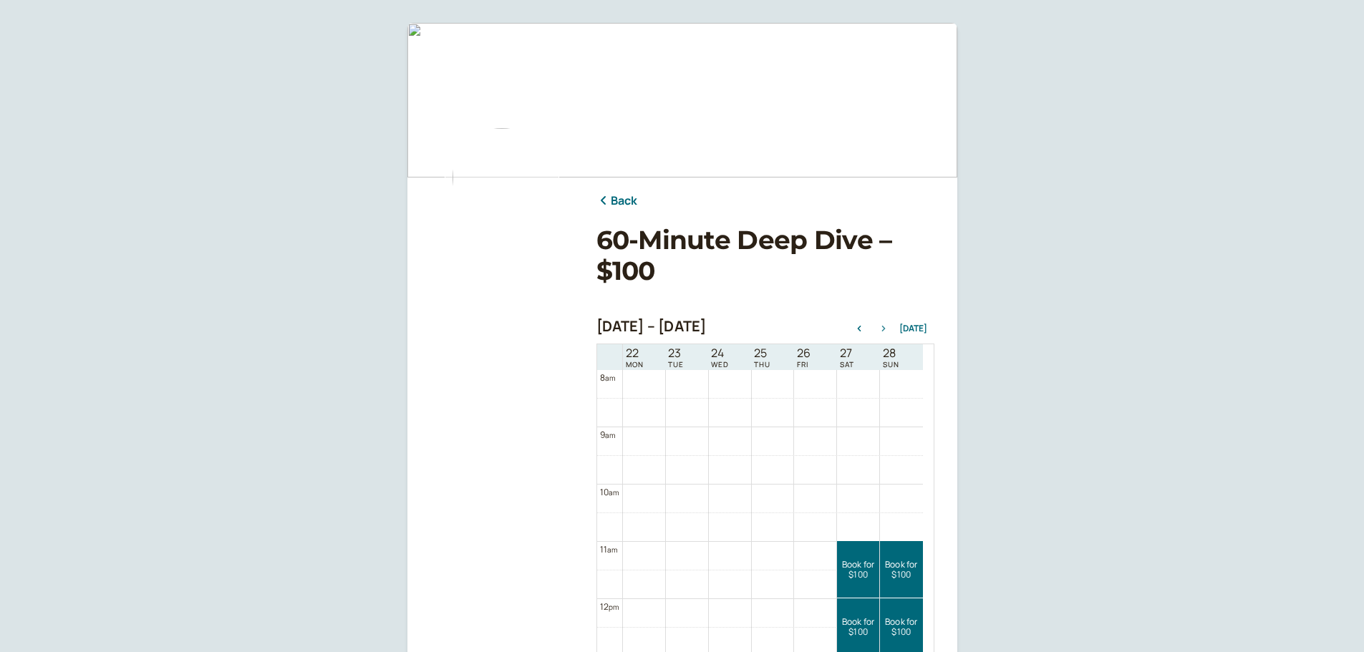
click at [885, 329] on icon "button" at bounding box center [883, 329] width 4 height 6
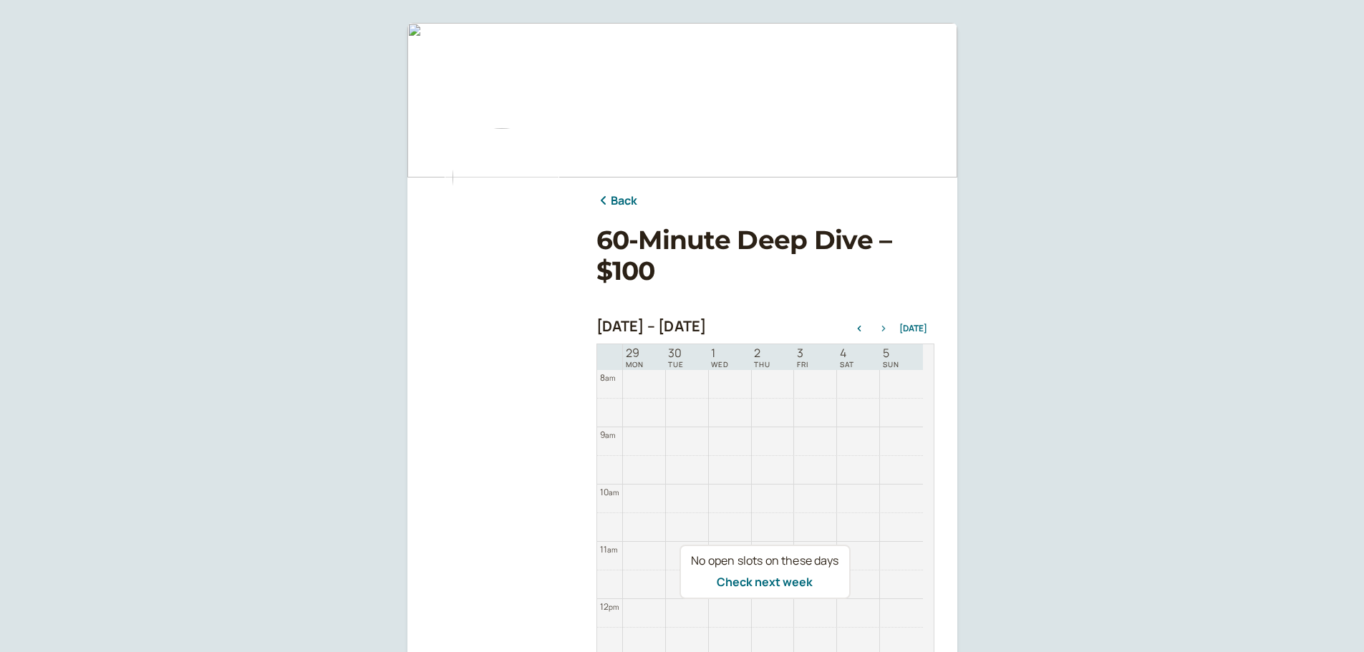
click at [886, 329] on icon "button" at bounding box center [883, 329] width 17 height 6
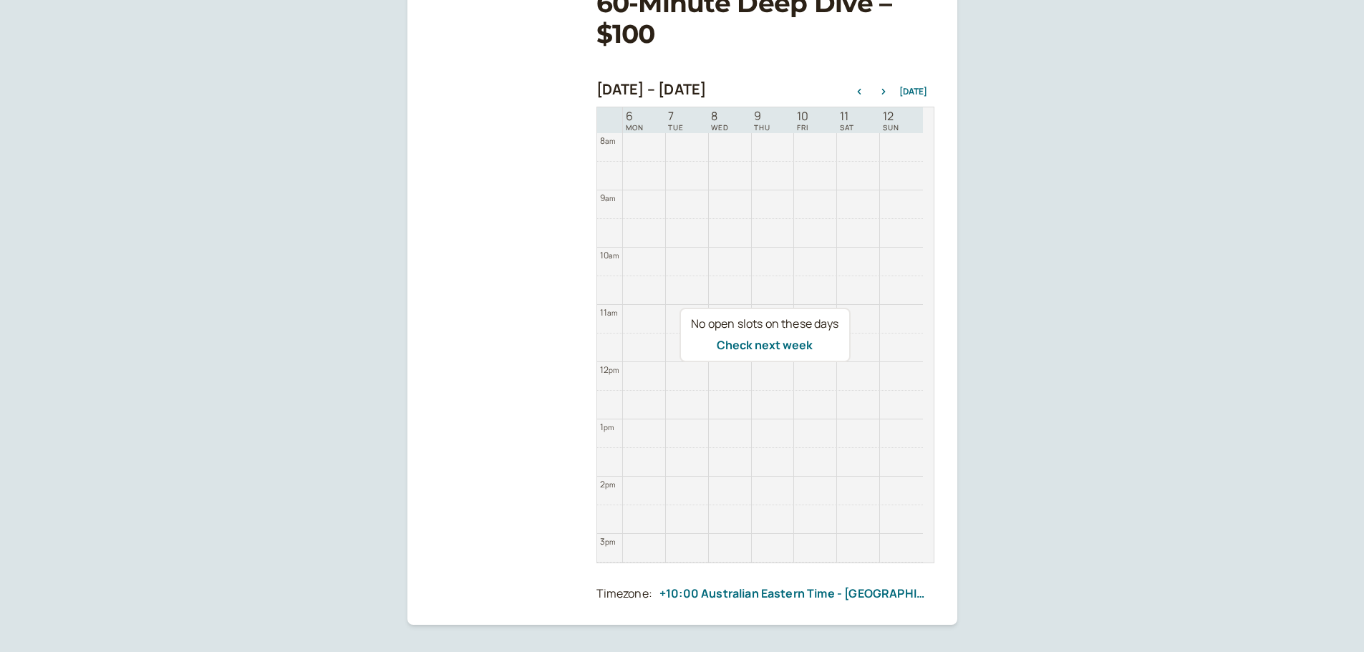
scroll to position [0, 0]
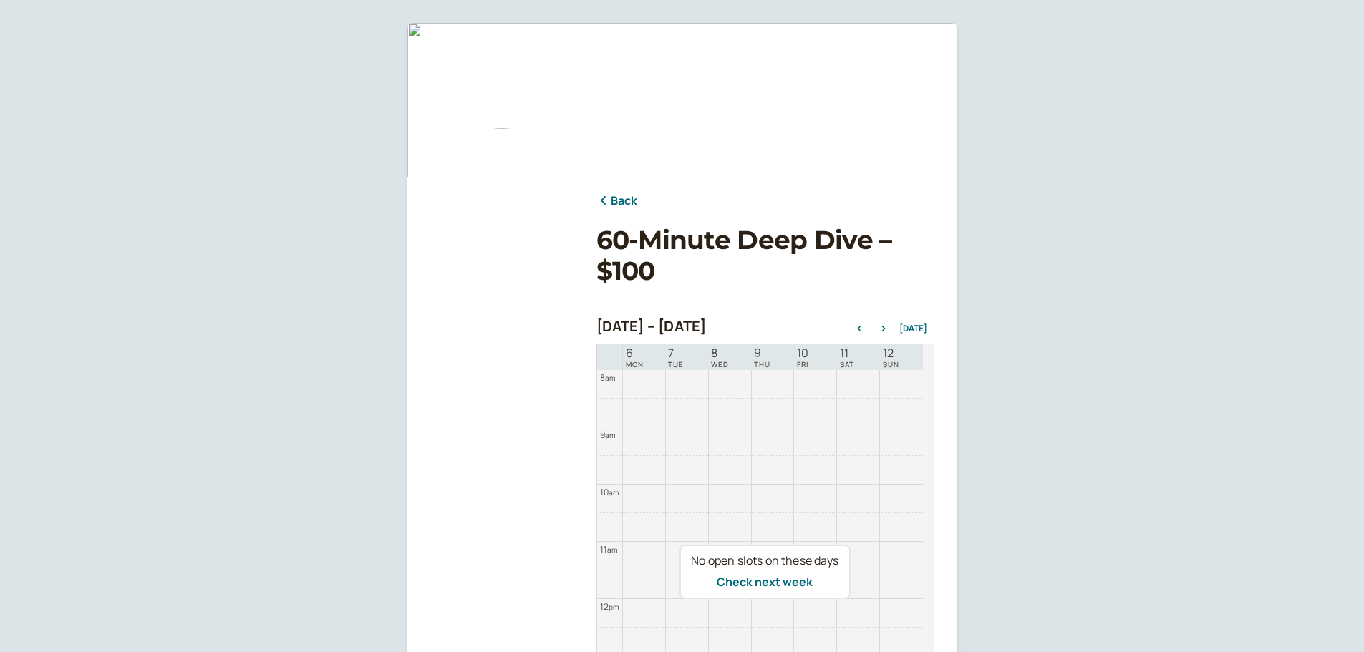
click at [621, 203] on link "Back" at bounding box center [617, 201] width 42 height 19
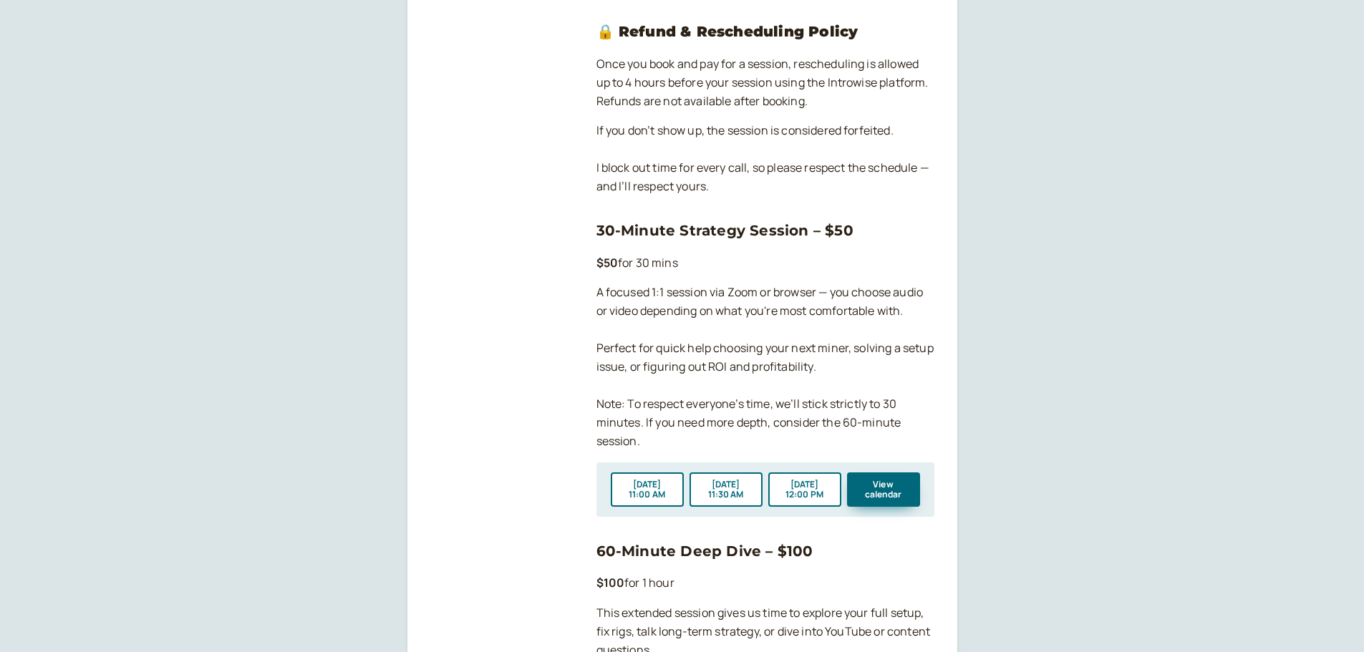
scroll to position [1194, 0]
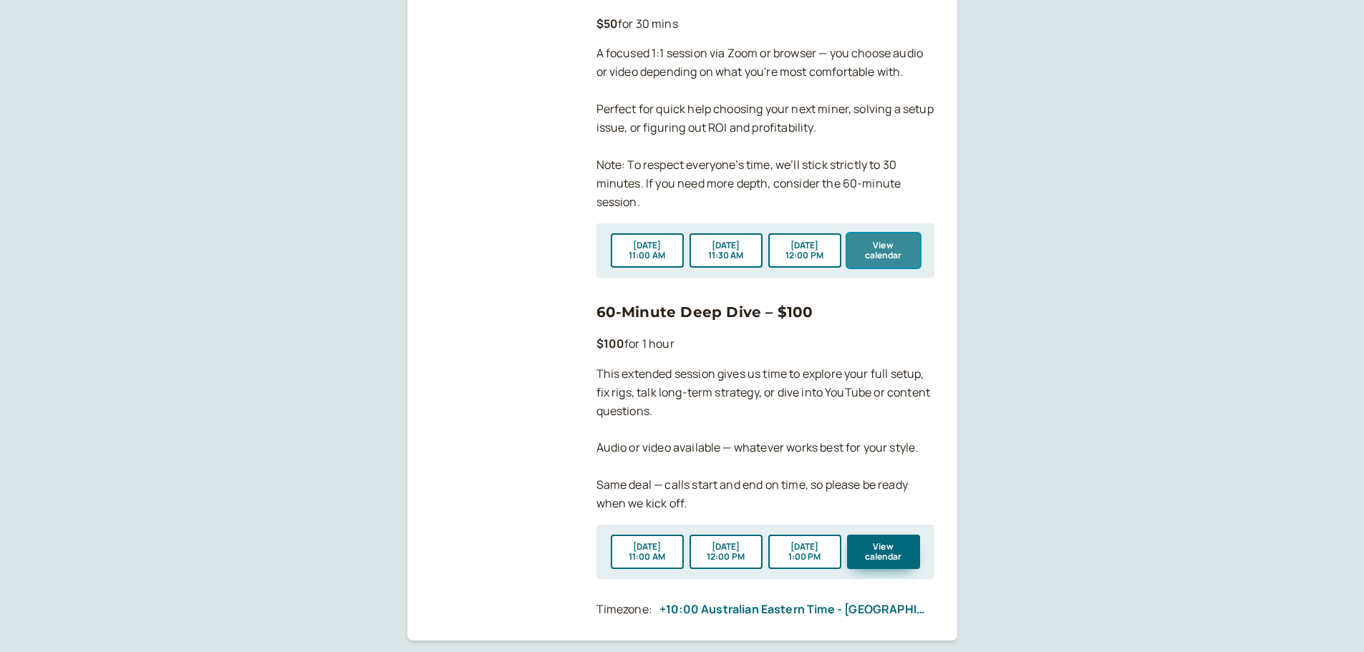
click at [899, 250] on button "View calendar" at bounding box center [883, 250] width 73 height 34
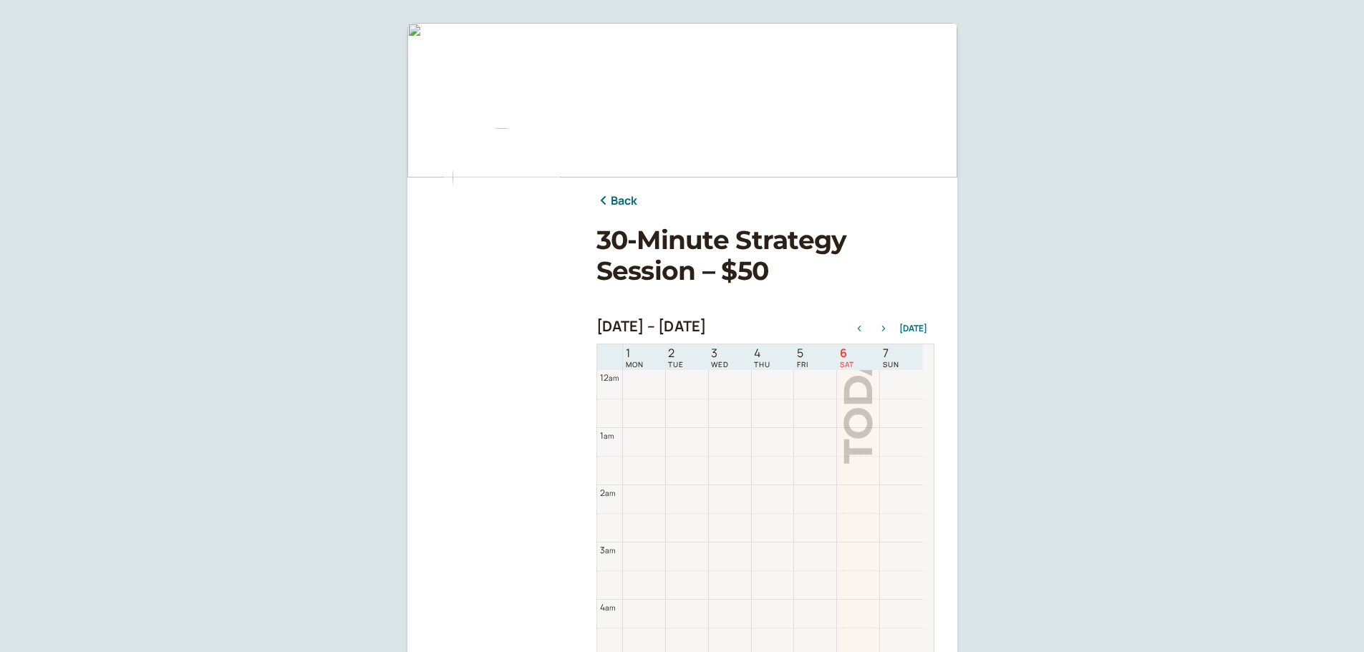
scroll to position [459, 0]
click at [884, 328] on icon "button" at bounding box center [883, 329] width 17 height 6
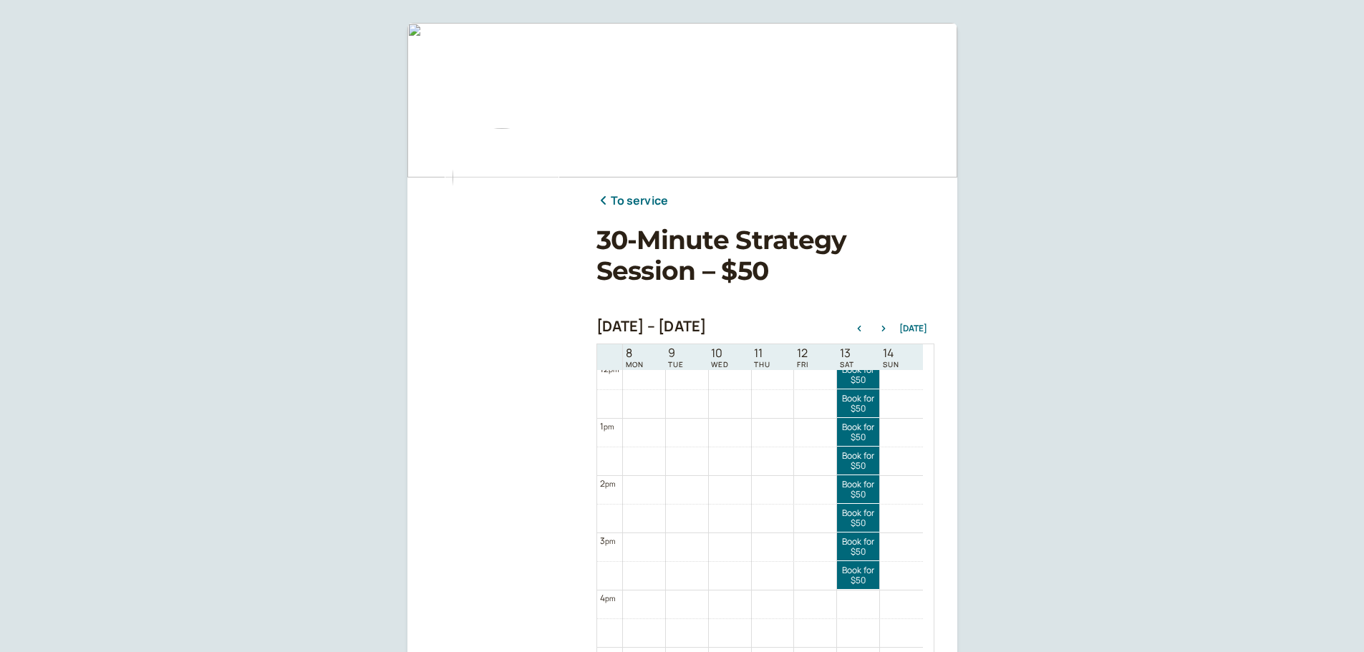
scroll to position [697, 0]
click at [885, 329] on icon "button" at bounding box center [883, 329] width 4 height 6
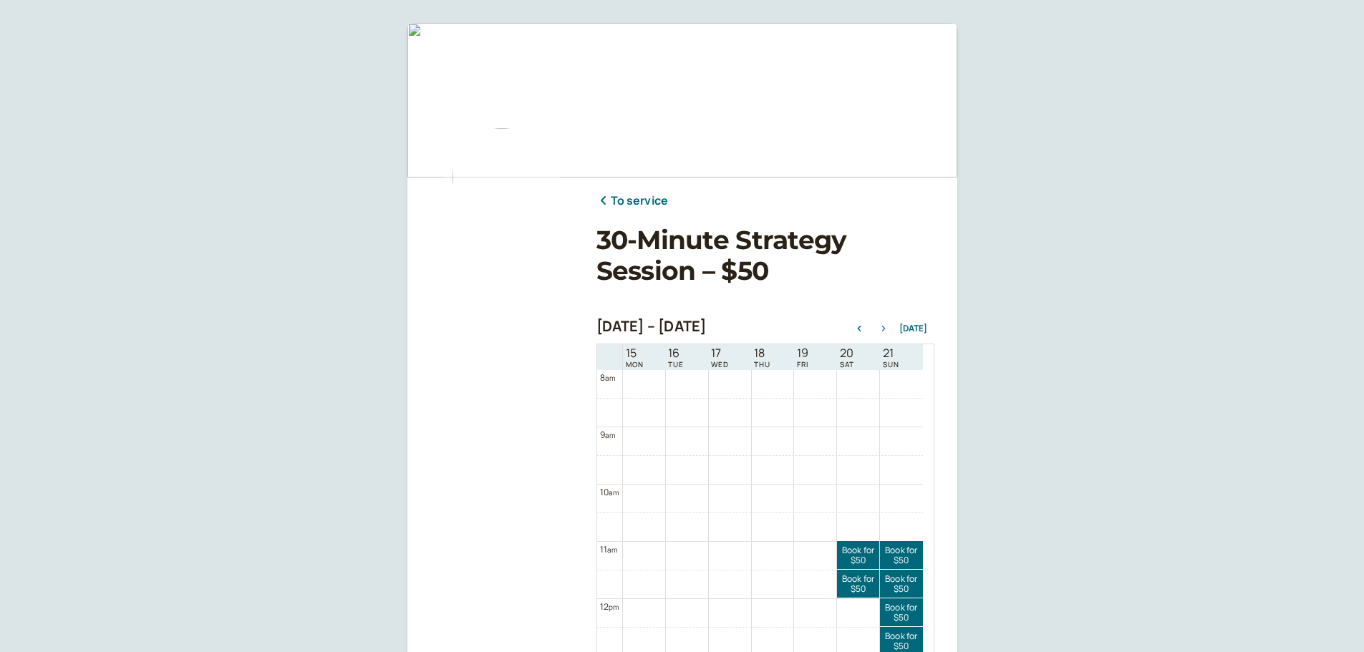
click at [885, 329] on icon "button" at bounding box center [883, 329] width 4 height 6
click at [888, 328] on icon "button" at bounding box center [883, 329] width 17 height 6
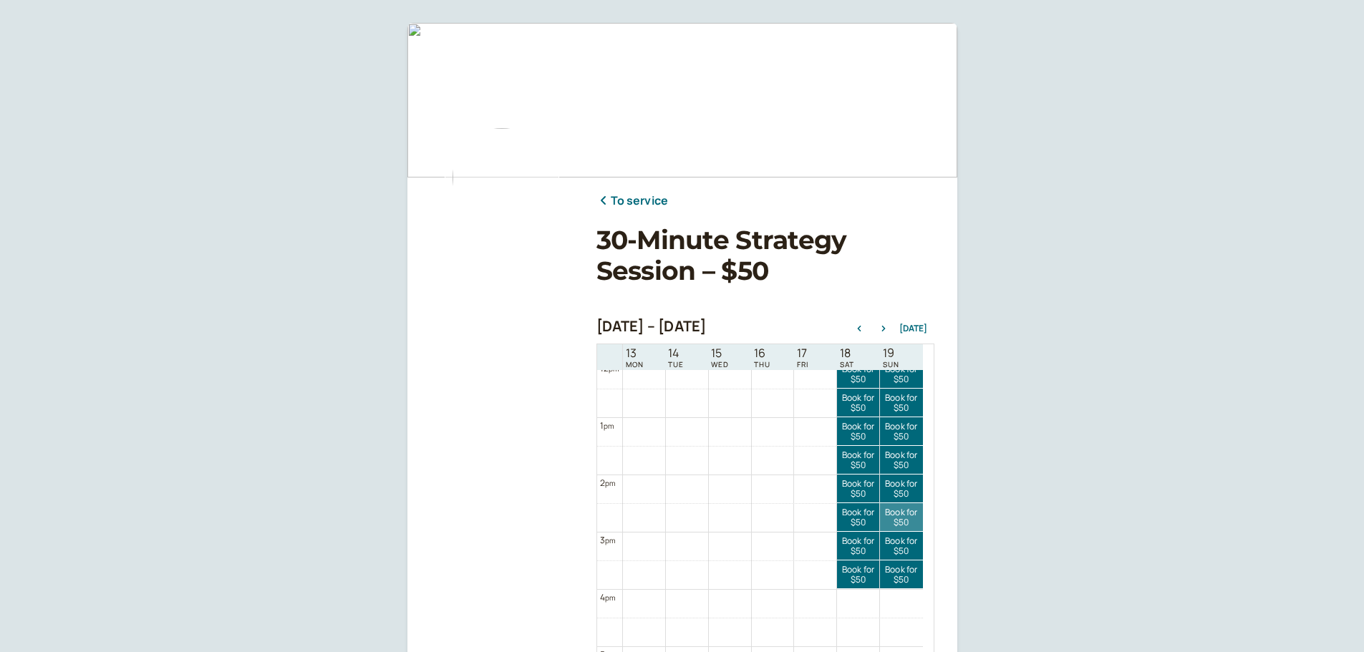
scroll to position [698, 0]
click at [885, 329] on icon "button" at bounding box center [883, 329] width 4 height 6
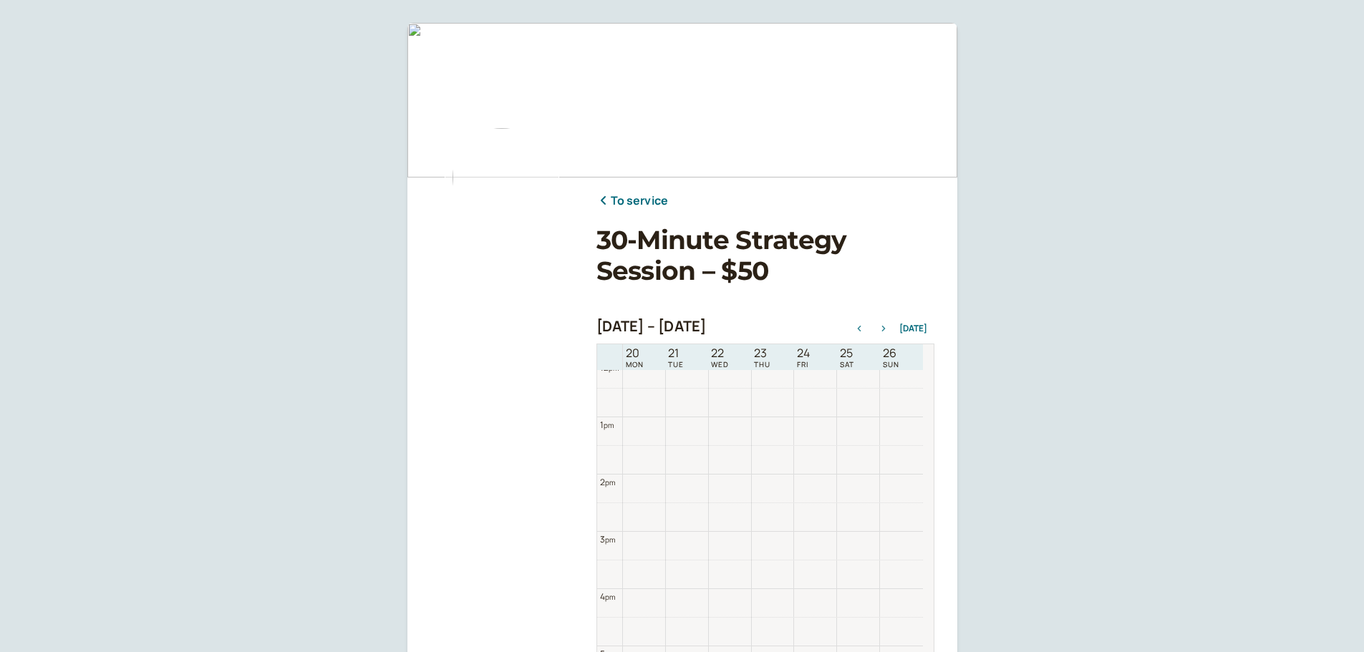
scroll to position [459, 0]
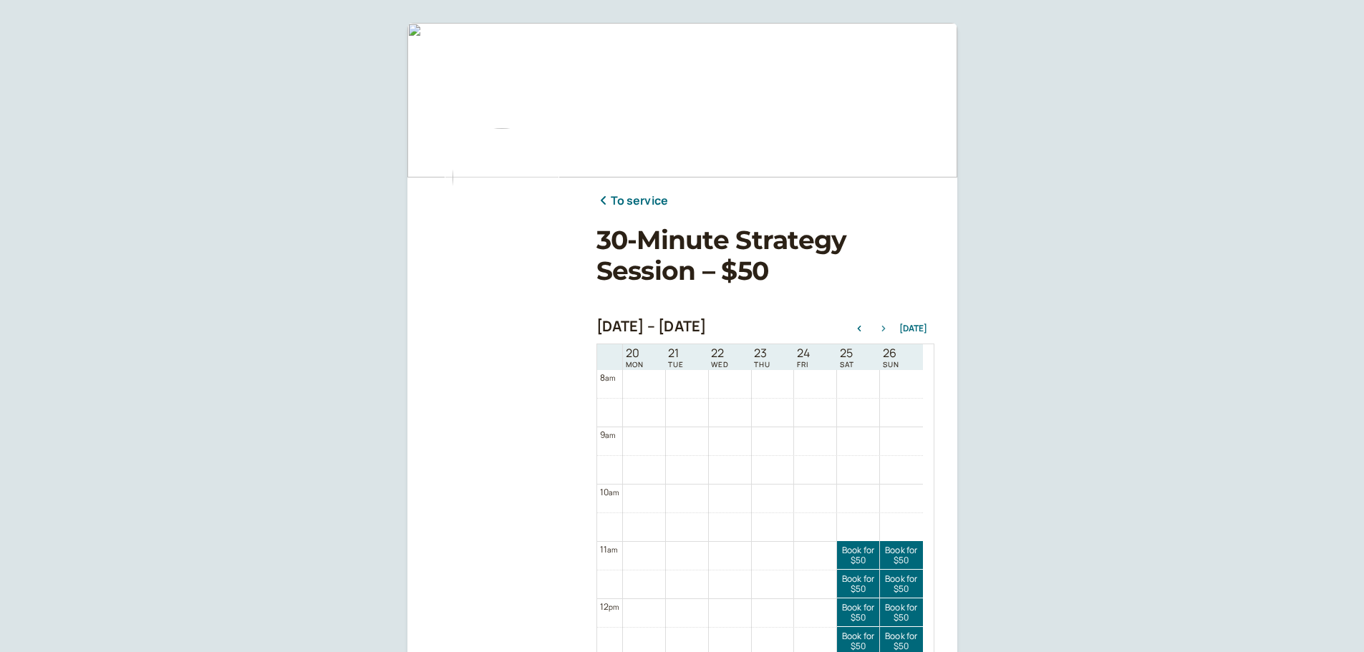
click at [885, 330] on icon "button" at bounding box center [883, 329] width 4 height 6
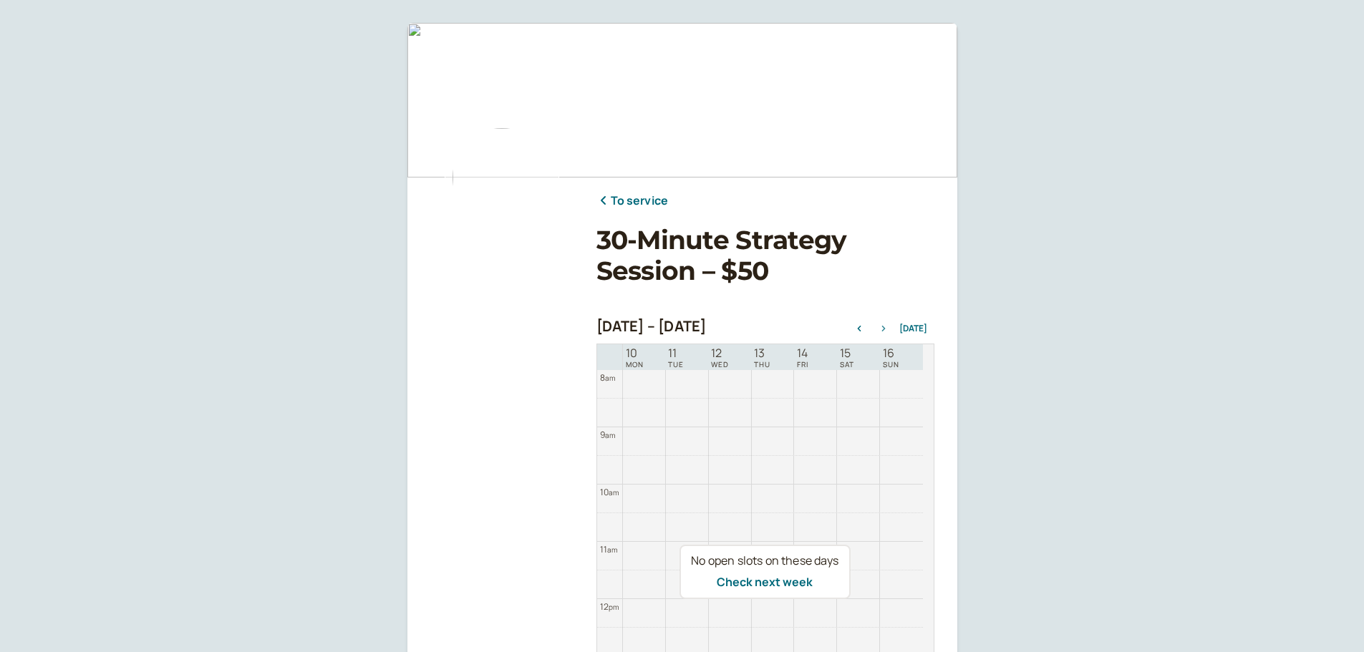
click at [885, 330] on icon "button" at bounding box center [883, 329] width 4 height 6
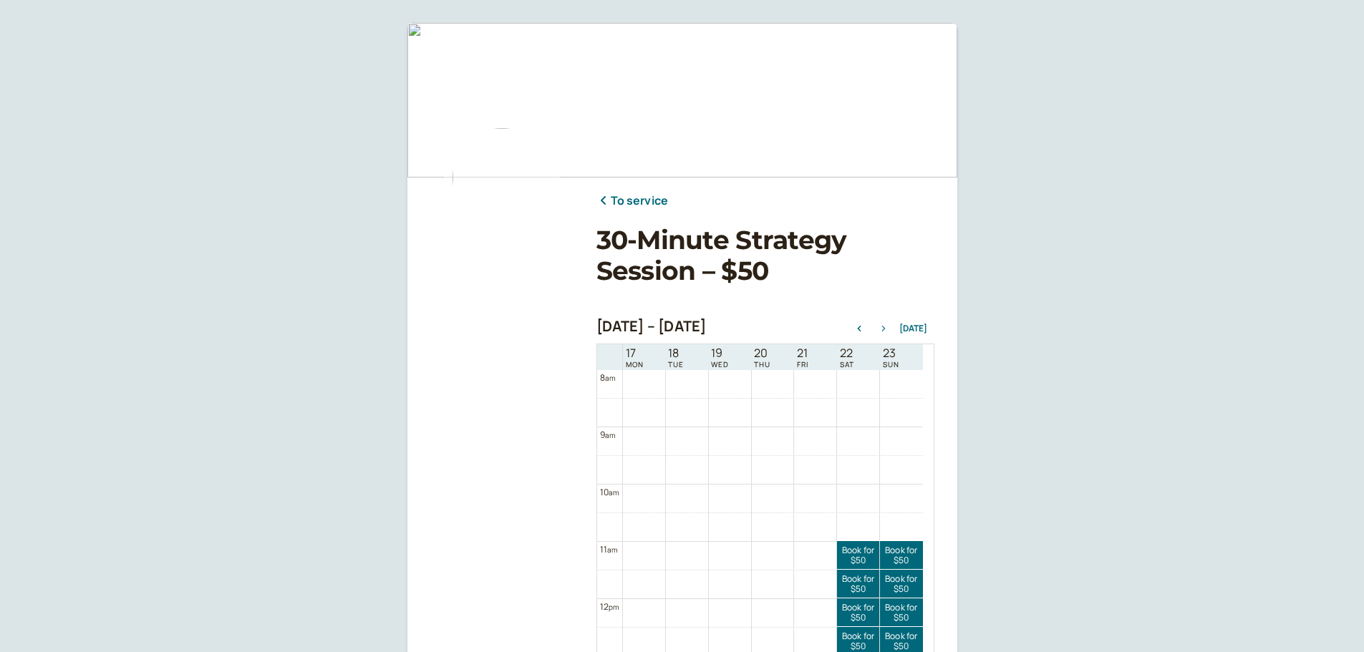
click at [885, 330] on icon "button" at bounding box center [883, 329] width 4 height 6
